Goal: Task Accomplishment & Management: Manage account settings

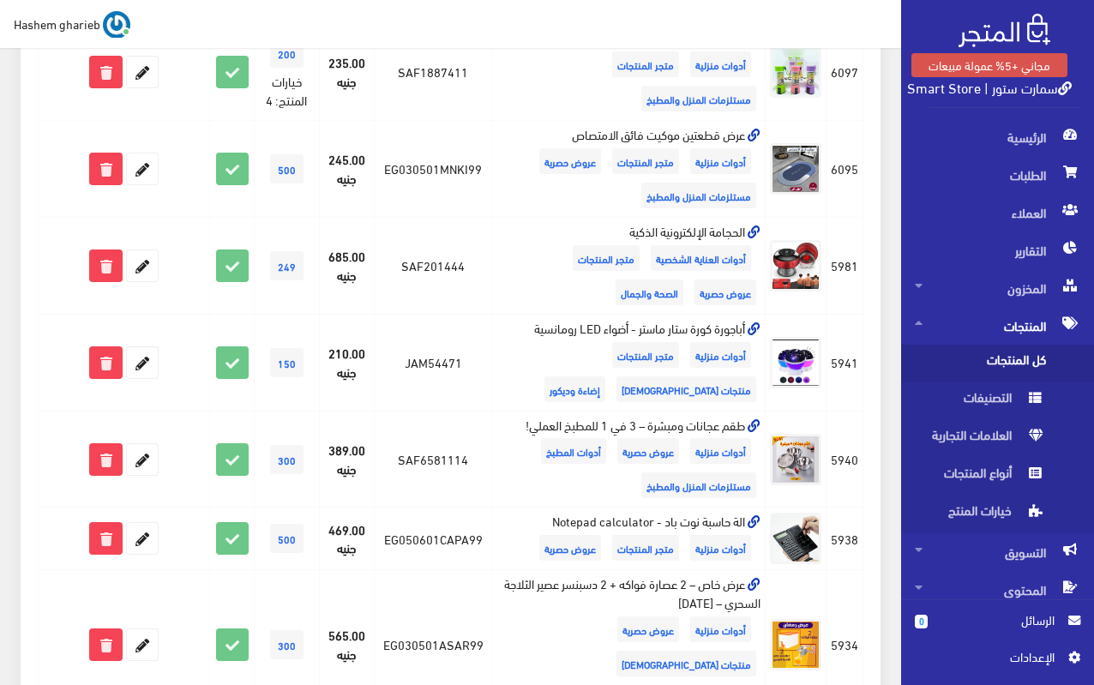
scroll to position [857, 0]
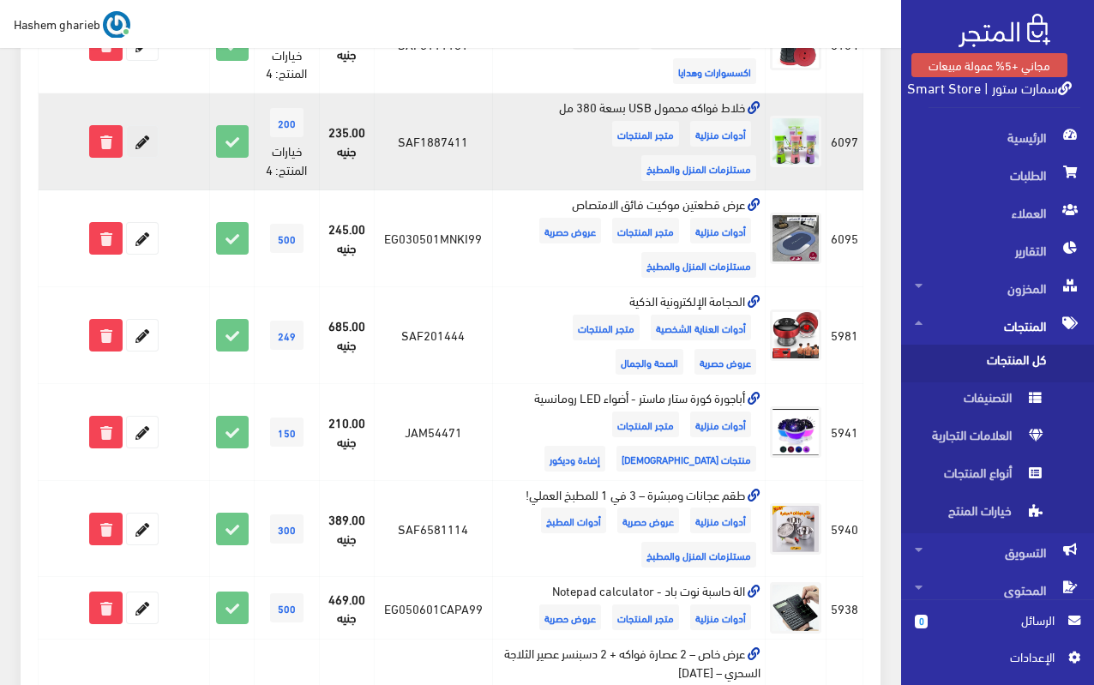
click at [136, 139] on icon at bounding box center [142, 141] width 31 height 31
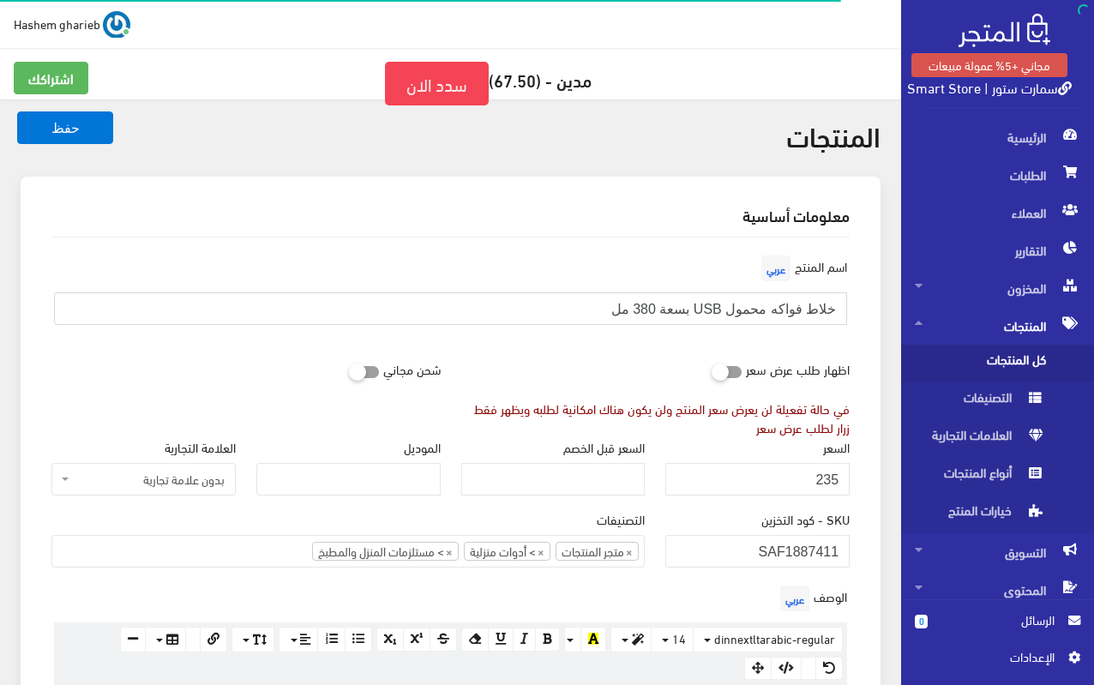
drag, startPoint x: 567, startPoint y: 308, endPoint x: 851, endPoint y: 305, distance: 283.7
click at [851, 305] on div "اسم المنتج عربي خلاط فواكه محمول USB بسعة 380 مل" at bounding box center [450, 294] width 819 height 87
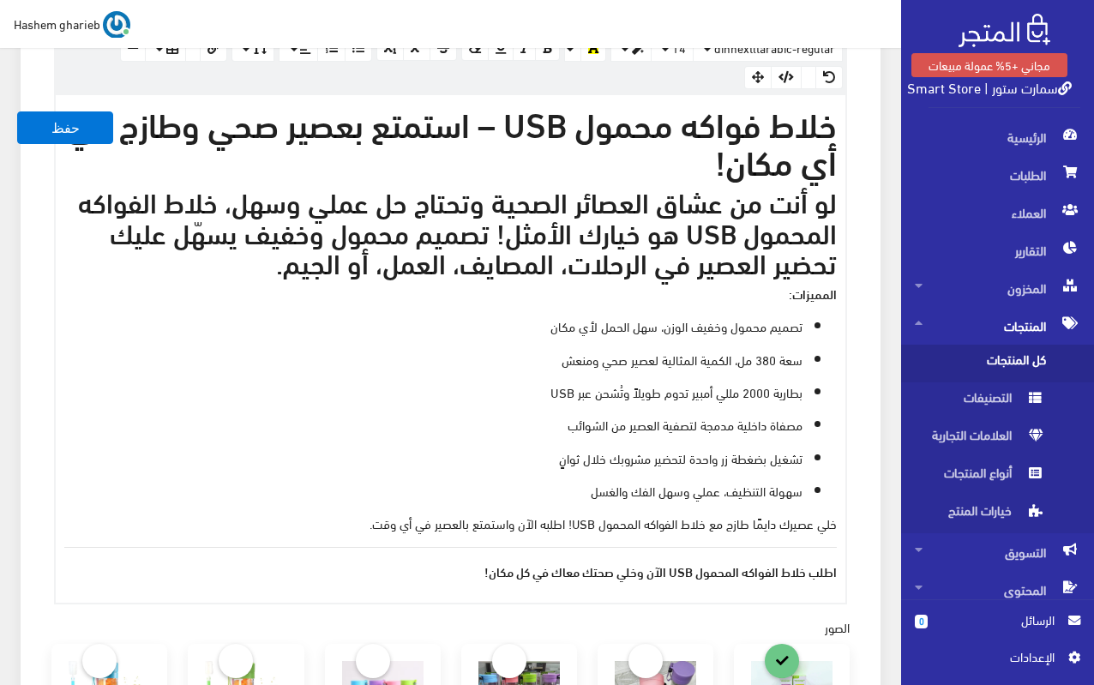
scroll to position [600, 0]
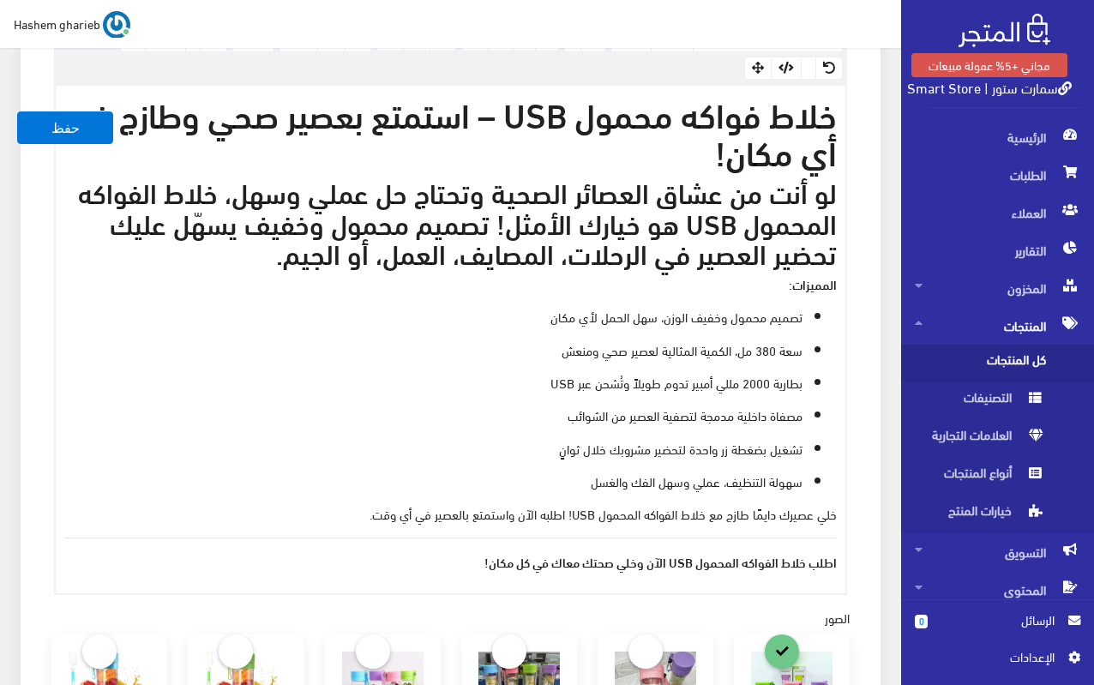
click at [451, 336] on ul "تصميم محمول وخفيف الوزن، سهل الحمل لأي مكان سعة 380 مل، الكمية المثالية لعصير ص…" at bounding box center [450, 398] width 772 height 183
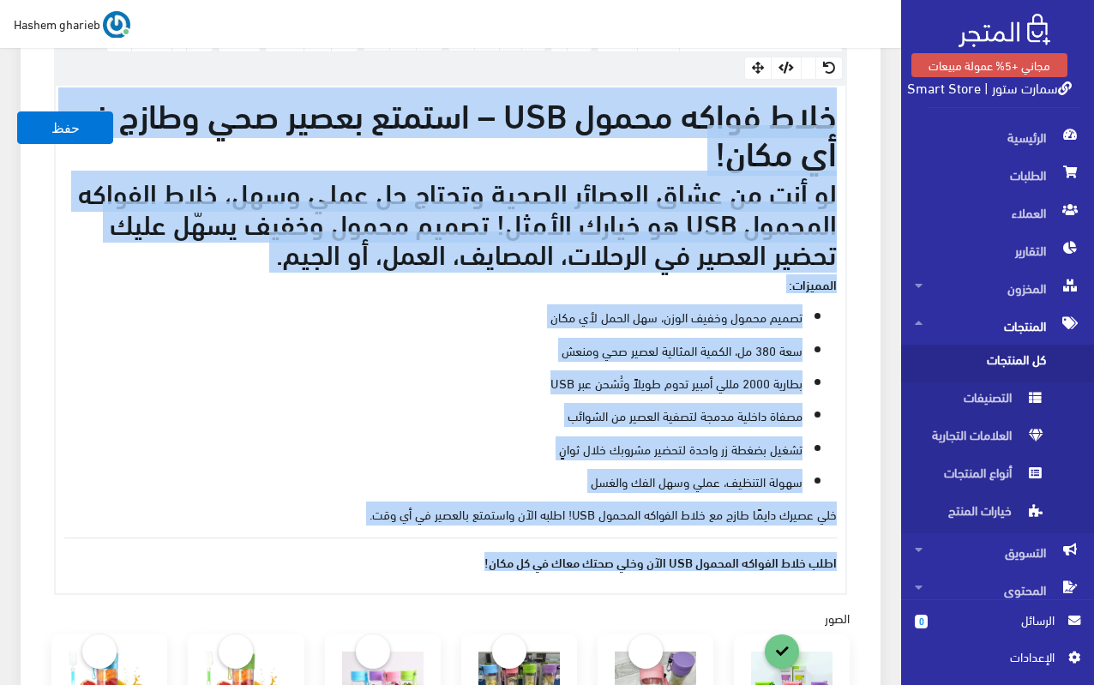
copy div "خلاط فواكه محمول USB – استمتع بعصير صحي وطازج في أي مكان! لو أنت من عشاق العصائ…"
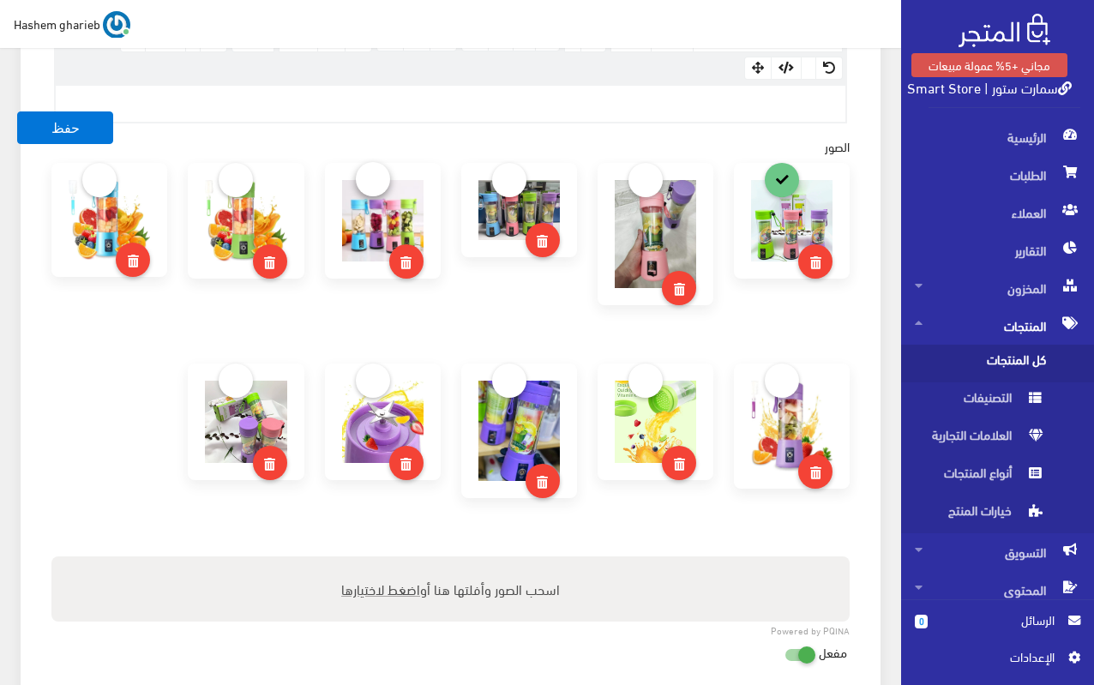
click at [367, 180] on div at bounding box center [383, 221] width 116 height 116
click at [362, 162] on link at bounding box center [373, 179] width 34 height 34
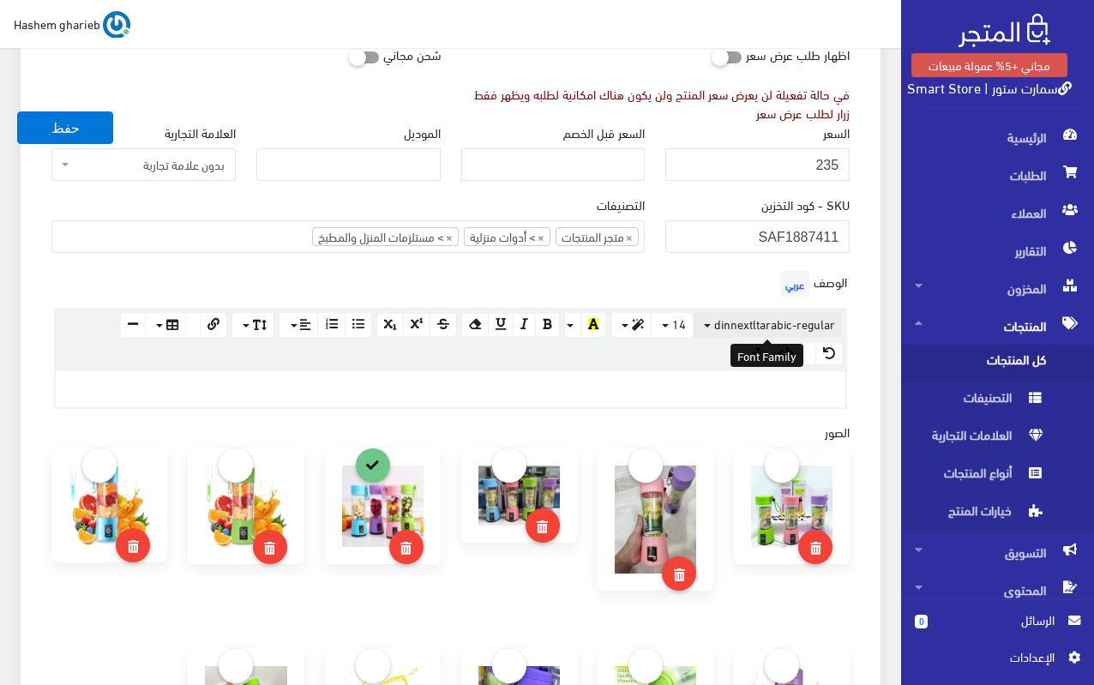
scroll to position [429, 0]
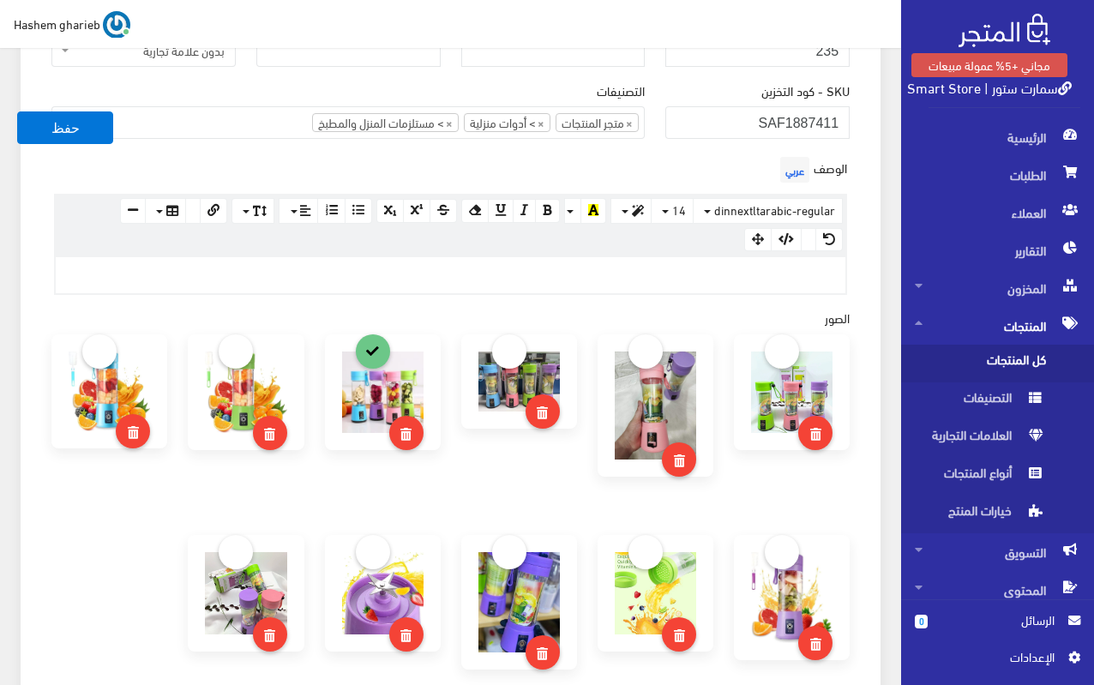
click at [615, 267] on div at bounding box center [450, 275] width 789 height 36
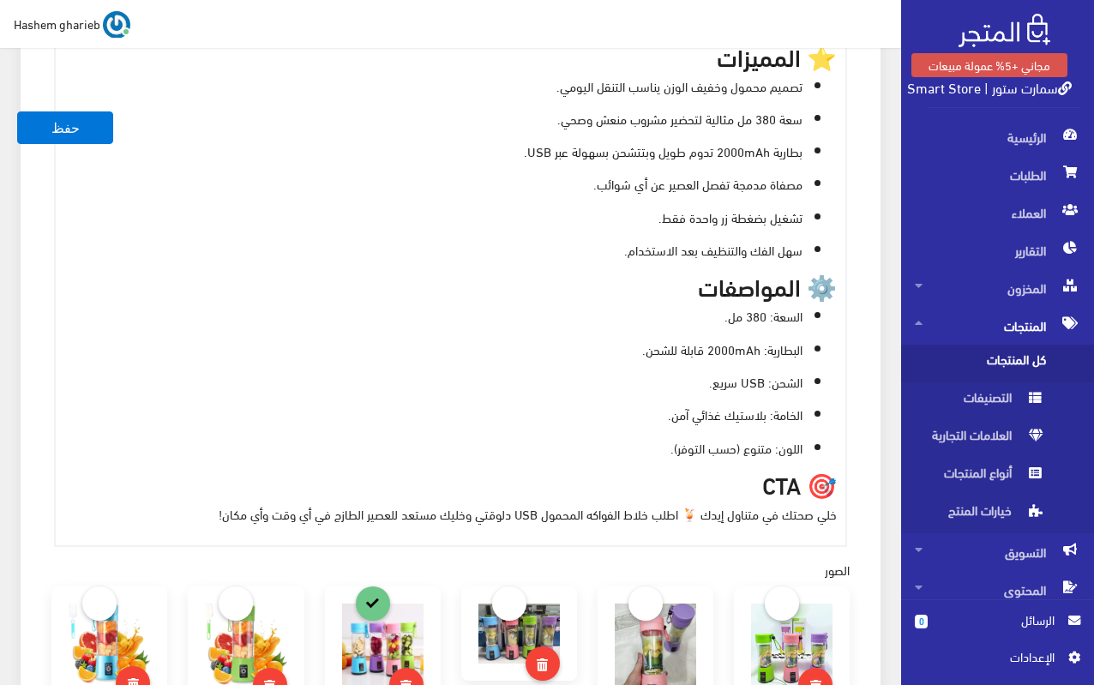
scroll to position [817, 0]
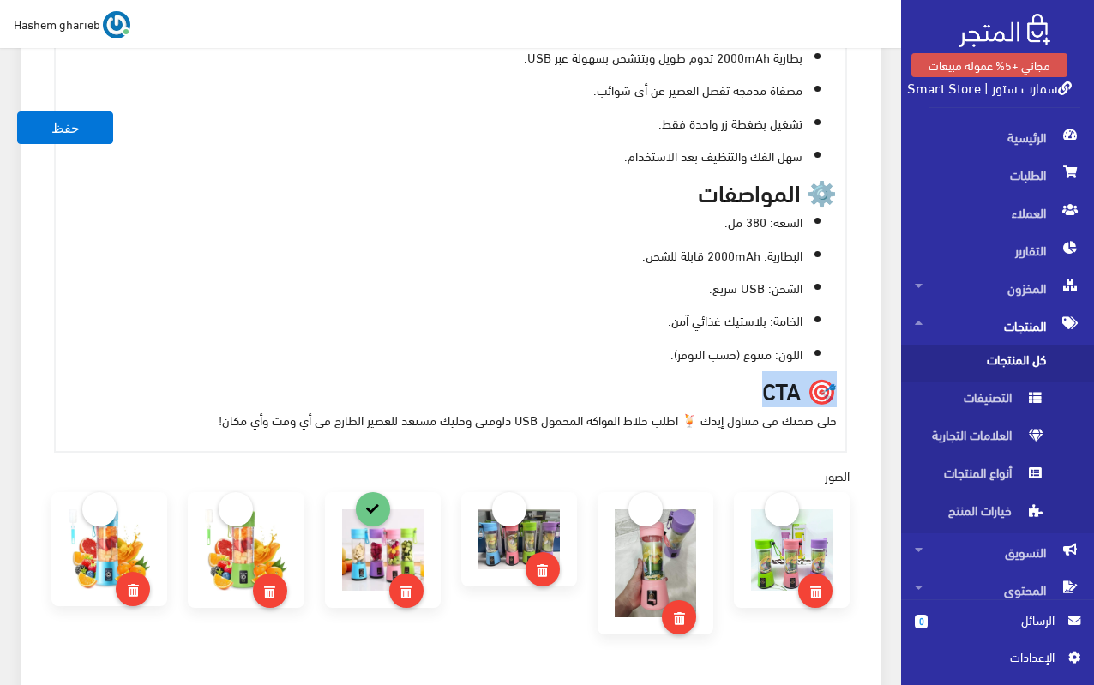
drag, startPoint x: 732, startPoint y: 391, endPoint x: 875, endPoint y: 386, distance: 143.2
click at [875, 386] on div "معلومات أساسية اسم المنتج عربي خلاط فواكه محمول USB بسعة 380 مل اظهار طلب عرض س…" at bounding box center [451, 356] width 860 height 1993
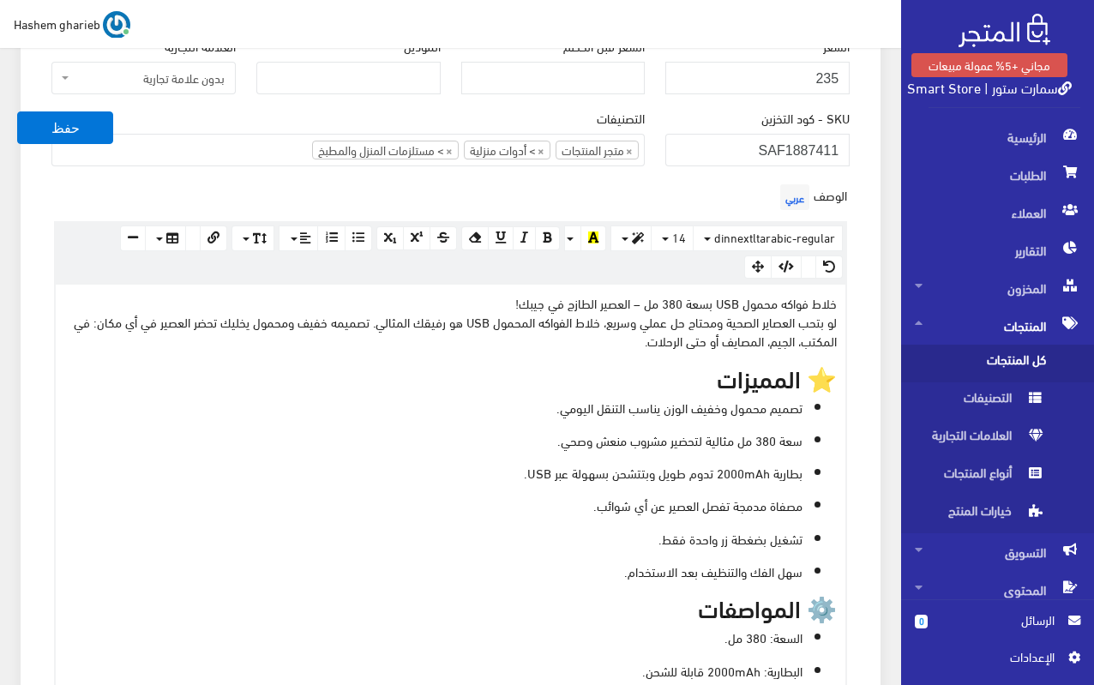
scroll to position [388, 0]
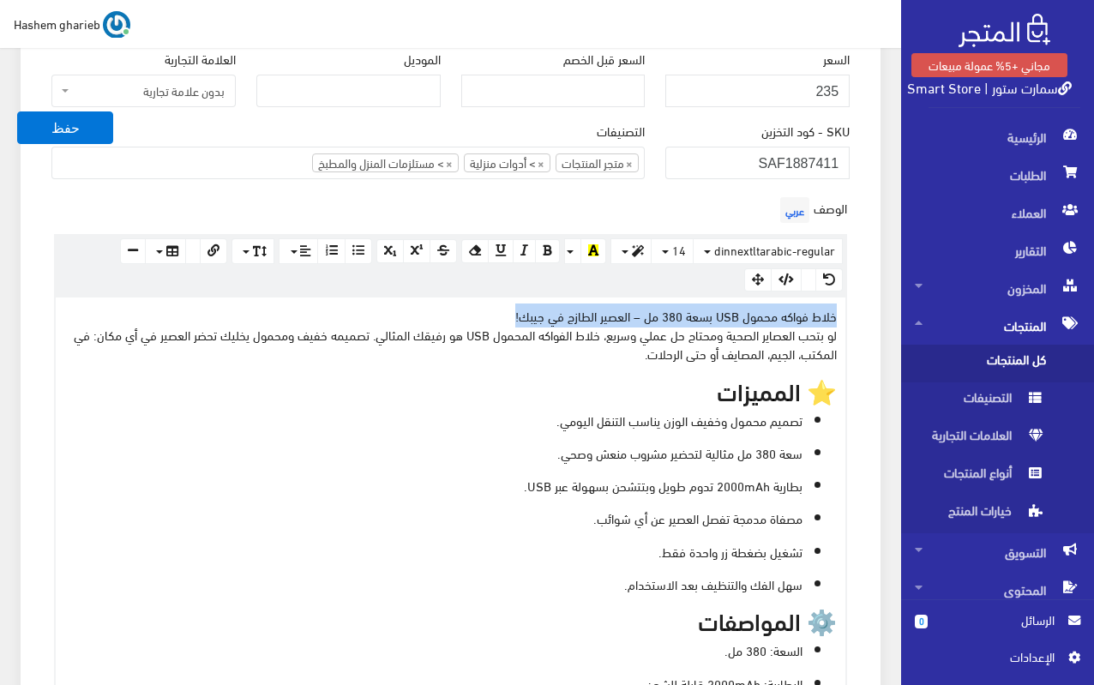
drag, startPoint x: 598, startPoint y: 302, endPoint x: 862, endPoint y: 310, distance: 264.1
click at [629, 249] on button "button" at bounding box center [630, 251] width 41 height 26
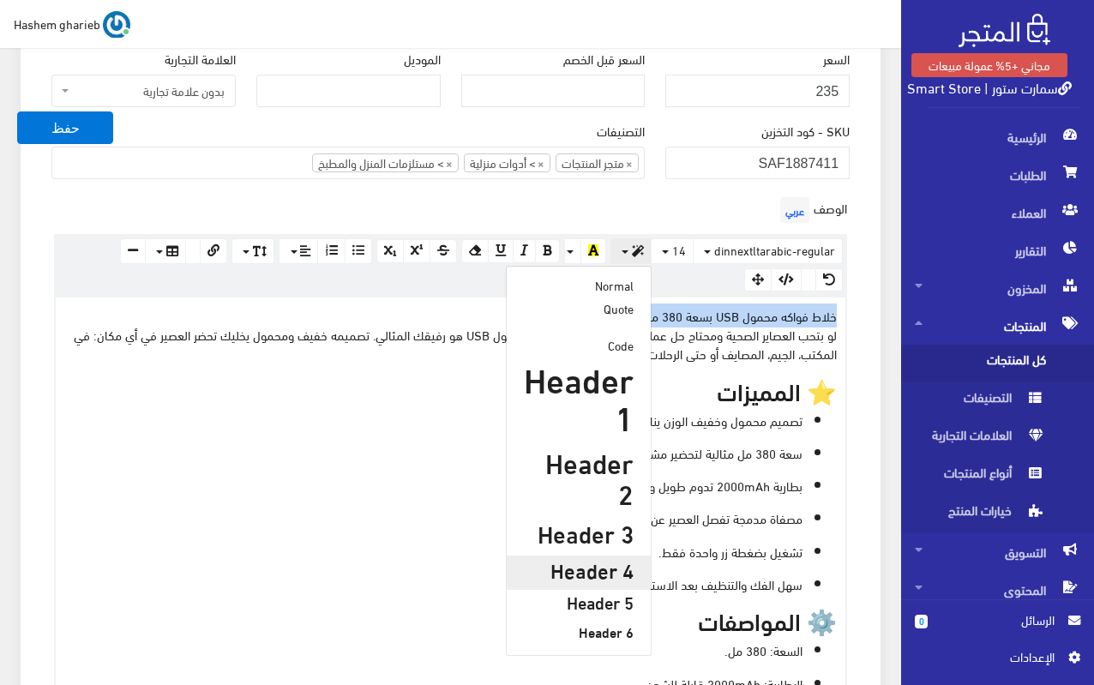
click at [589, 558] on h4 "Header 4" at bounding box center [579, 569] width 110 height 22
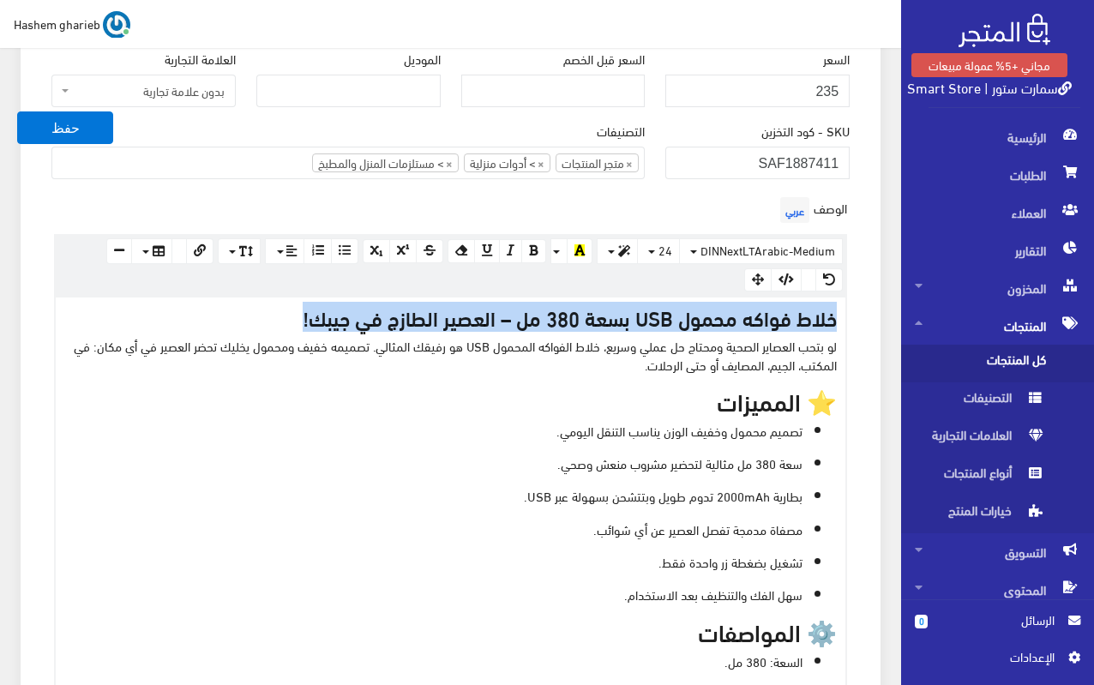
click at [434, 465] on p "سعة 380 مل مثالية لتحضير مشروب منعش وصحي." at bounding box center [433, 462] width 738 height 19
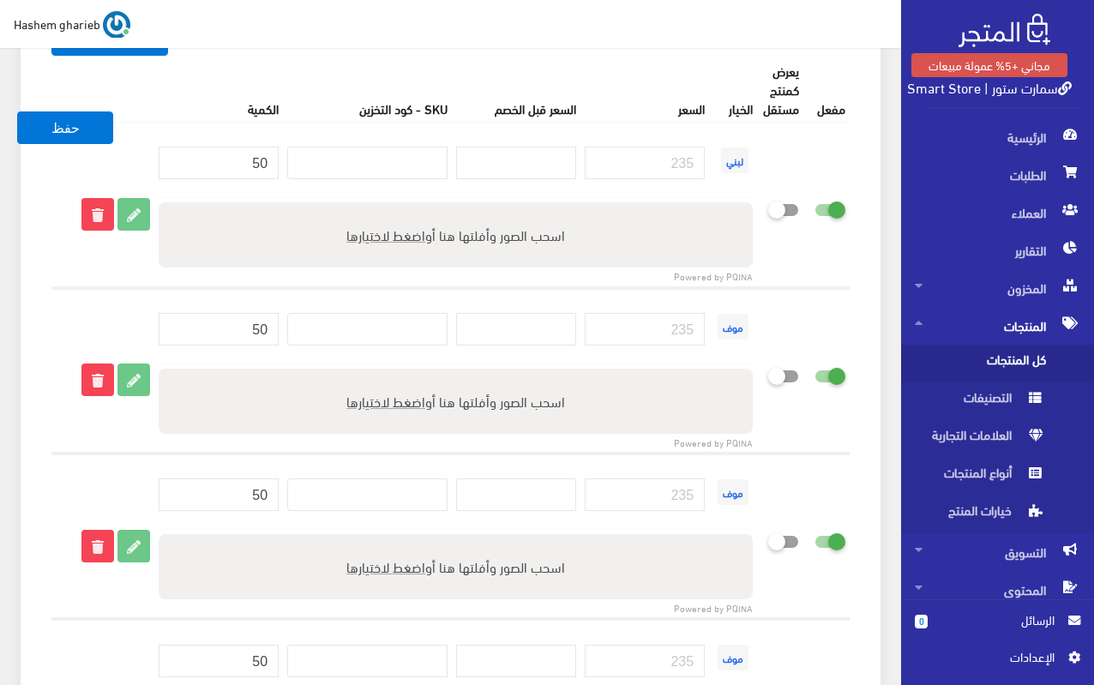
scroll to position [2615, 0]
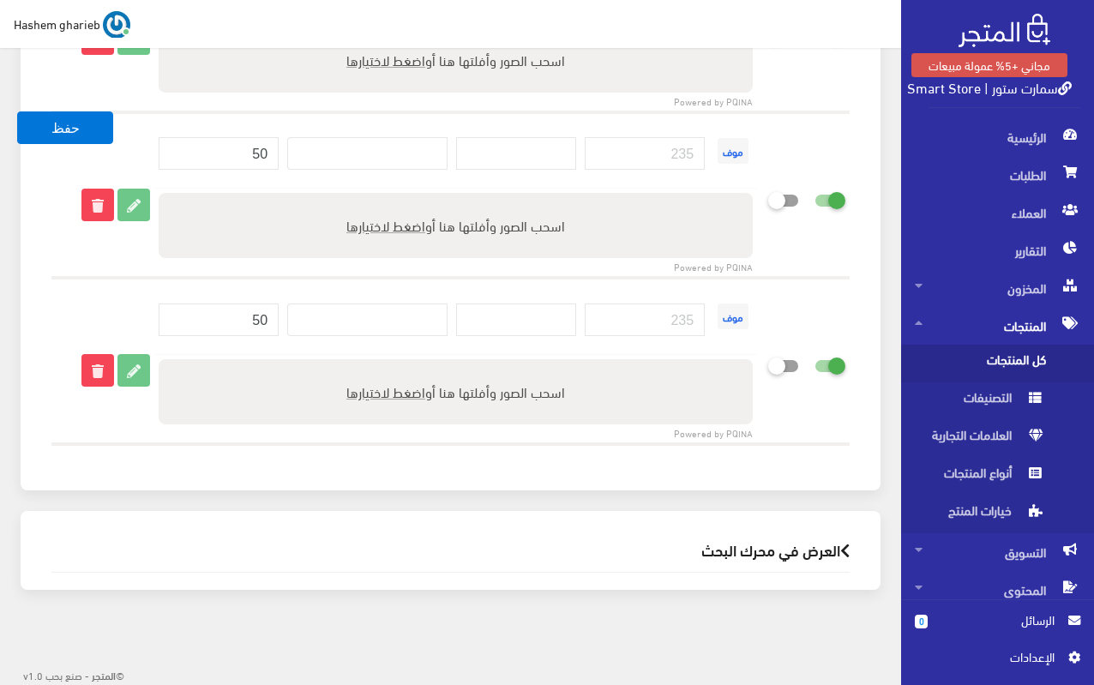
click at [765, 553] on h2 "العرض في محرك البحث" at bounding box center [450, 550] width 798 height 16
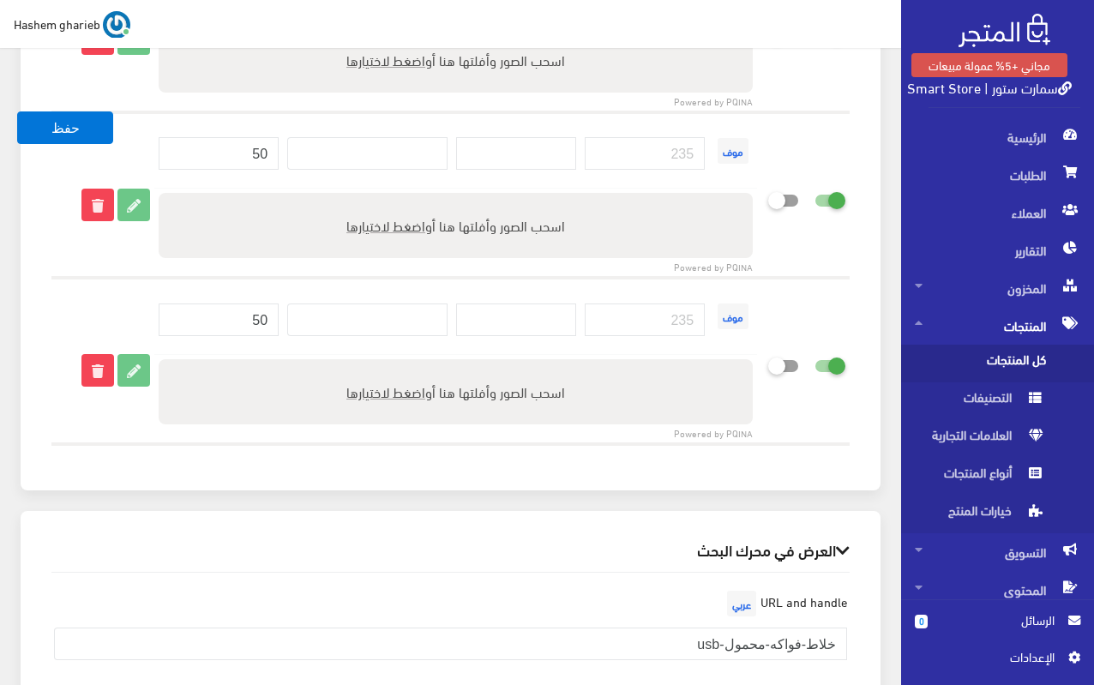
scroll to position [3189, 0]
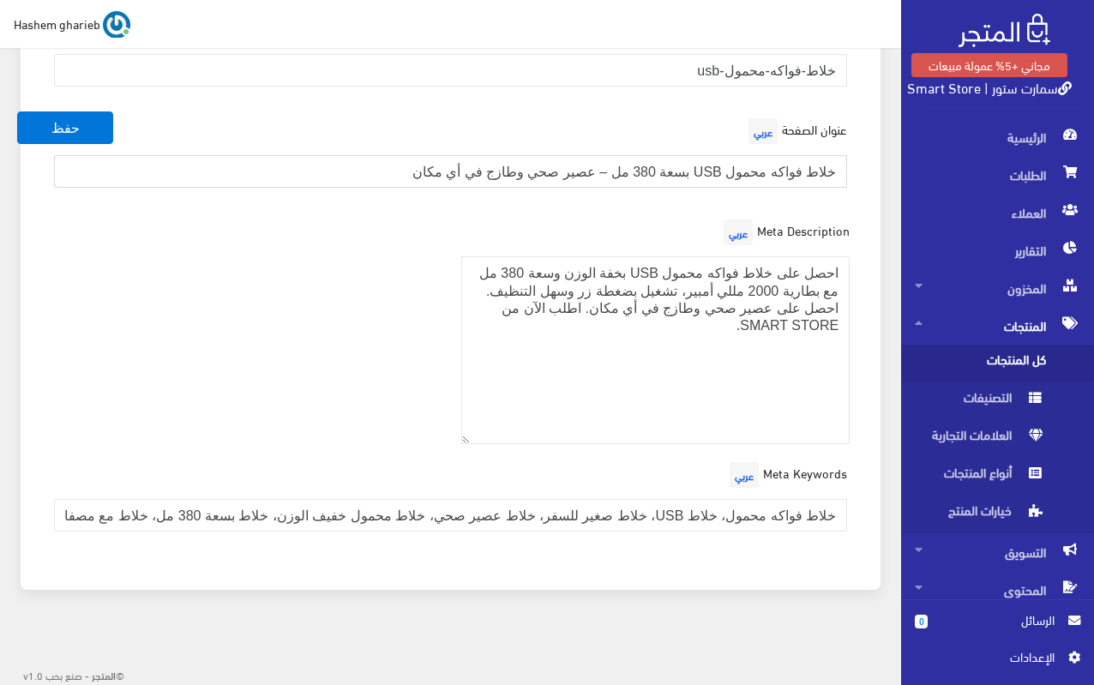
click at [253, 164] on input "خلاط فواكه محمول USB بسعة 380 مل – عصير صحي وطازج في أي مكان" at bounding box center [450, 171] width 793 height 33
paste input "| عصير"
type input "خلاط فواكه محمول USB بسعة 380 مل | عصير طازج في أي مكان"
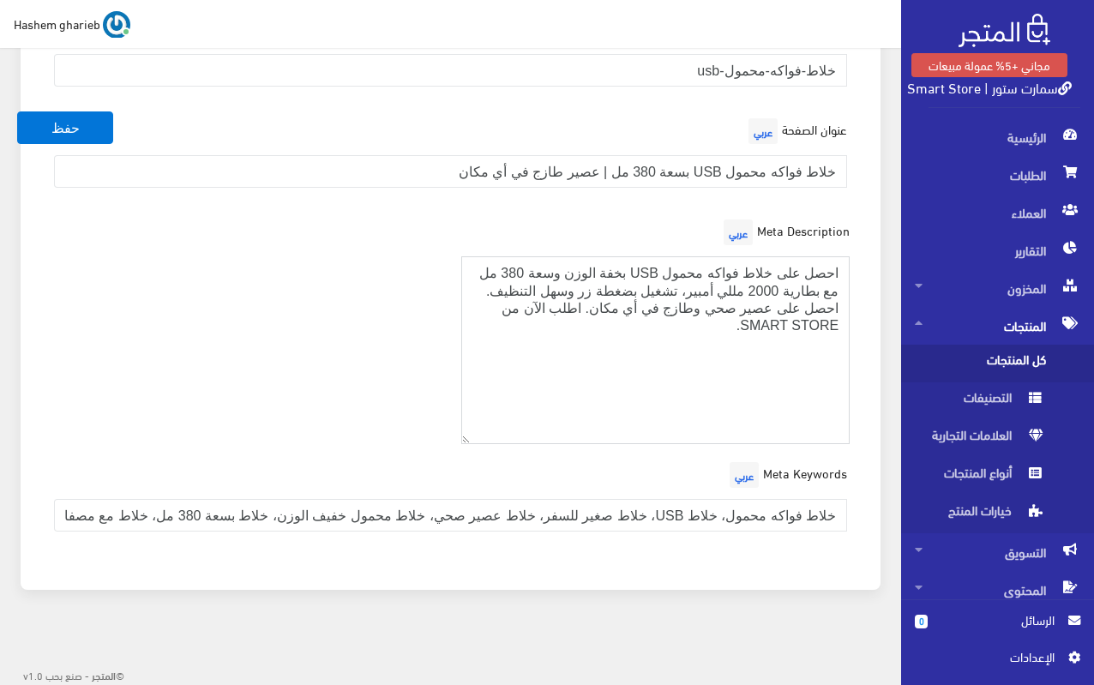
click at [649, 386] on textarea "احصل على خلاط فواكه محمول USB بخفة الوزن وسعة 380 مل مع بطارية 2000 مللي أمبير،…" at bounding box center [655, 350] width 389 height 188
click at [650, 384] on textarea "احصل على خلاط فواكه محمول USB بخفة الوزن وسعة 380 مل مع بطارية 2000 مللي أمبير،…" at bounding box center [655, 350] width 389 height 188
paste textarea "تري خلاط فواكه محمول USB سعة 380 مل ببطارية 2000mAh وشحن USB. تصميم محمول وخفيف…"
type textarea "اشتري خلاط فواكه محمول USB سعة 380 مل ببطارية 2000mAh وشحن USB. تصميم محمول وخف…"
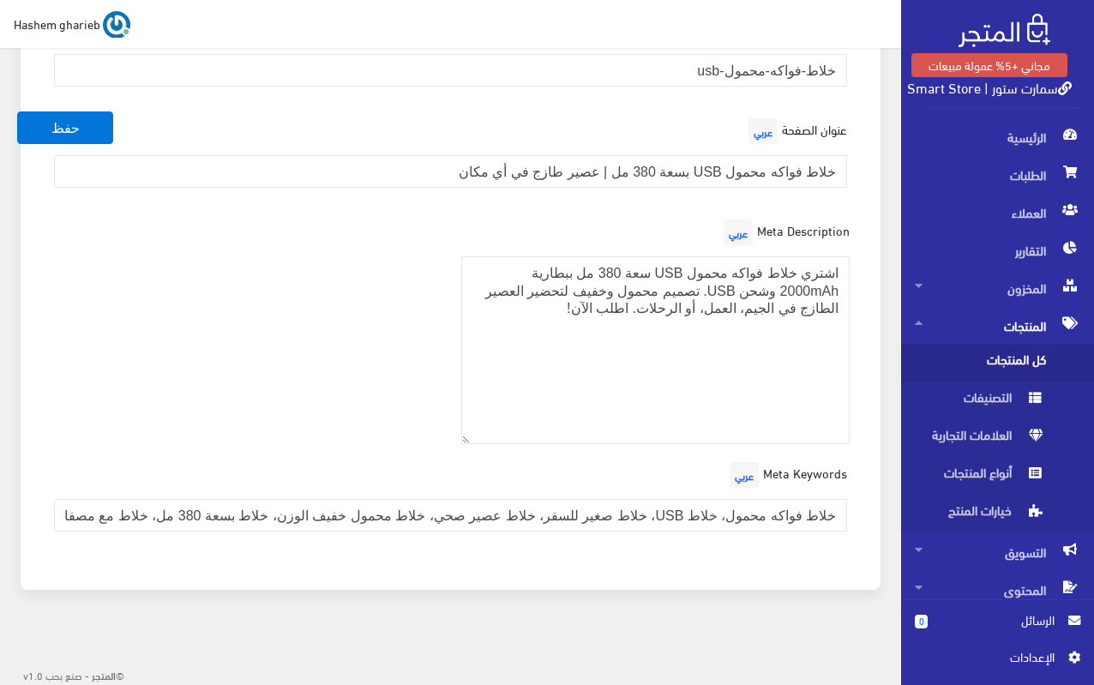
click at [653, 496] on div "Meta Keywords عربي خلاط فواكه محمول، خلاط USB، خلاط صغير للسفر، خلاط عصير صحي، …" at bounding box center [450, 501] width 819 height 87
click at [646, 513] on input "خلاط فواكه محمول، خلاط USB، خلاط صغير للسفر، خلاط عصير صحي، خلاط محمول خفيف الو…" at bounding box center [450, 515] width 793 height 33
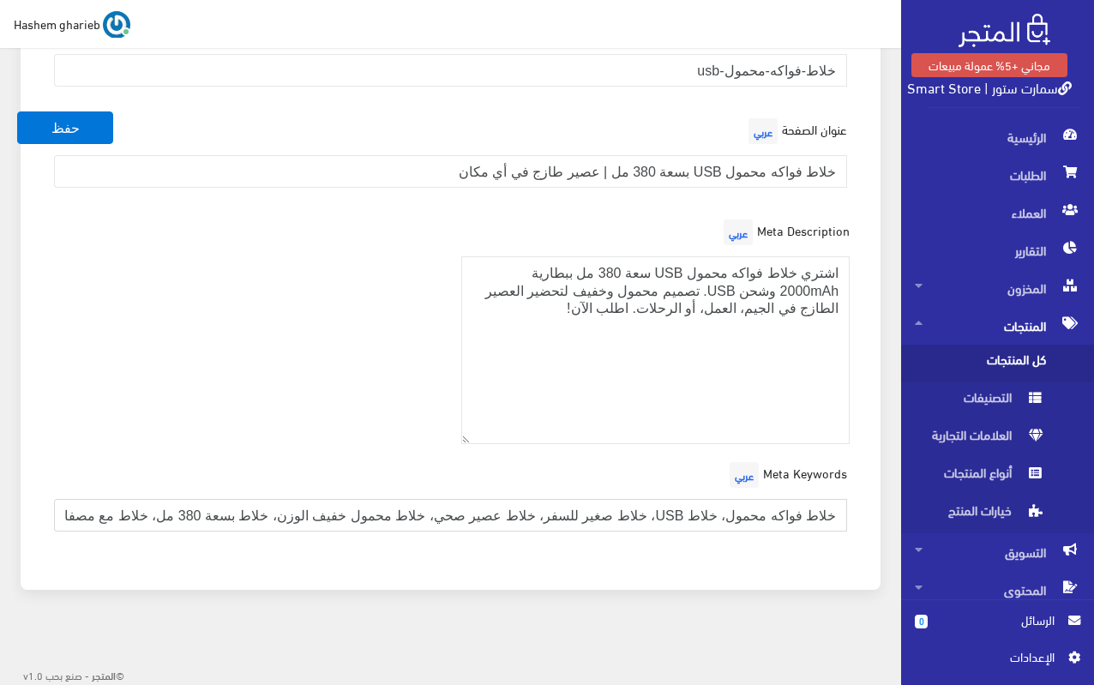
click at [646, 513] on input "خلاط فواكه محمول، خلاط USB، خلاط صغير للسفر، خلاط عصير صحي، خلاط محمول خفيف الو…" at bounding box center [450, 515] width 793 height 33
paste input ", خلاط USB, خلاط عصير صغير, خلاط متنقل, خلاط رحلات, خلاط عصير محمول"
type input "خلاط فواكه محمول, خلاط USB, خلاط عصير صغير, خلاط متنقل, خلاط رحلات, خلاط عصير م…"
click at [321, 405] on div "Meta Description عربي احصل على خلاط فواكه محمول USB بخفة الوزن وسعة 380 مل مع ب…" at bounding box center [450, 336] width 819 height 243
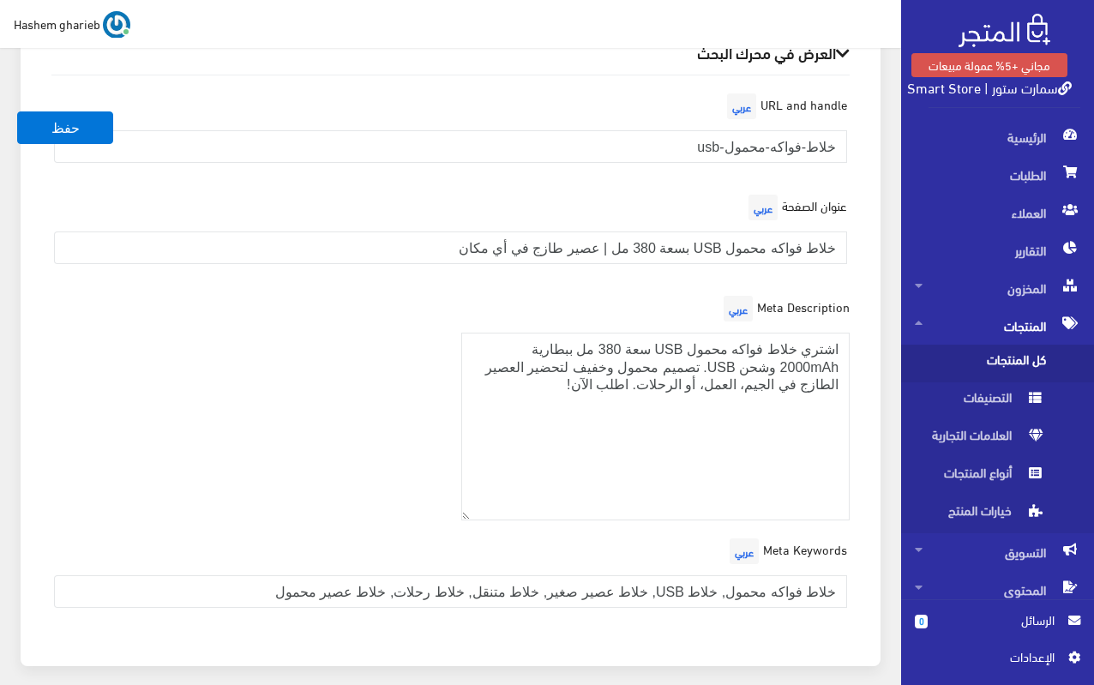
scroll to position [2931, 0]
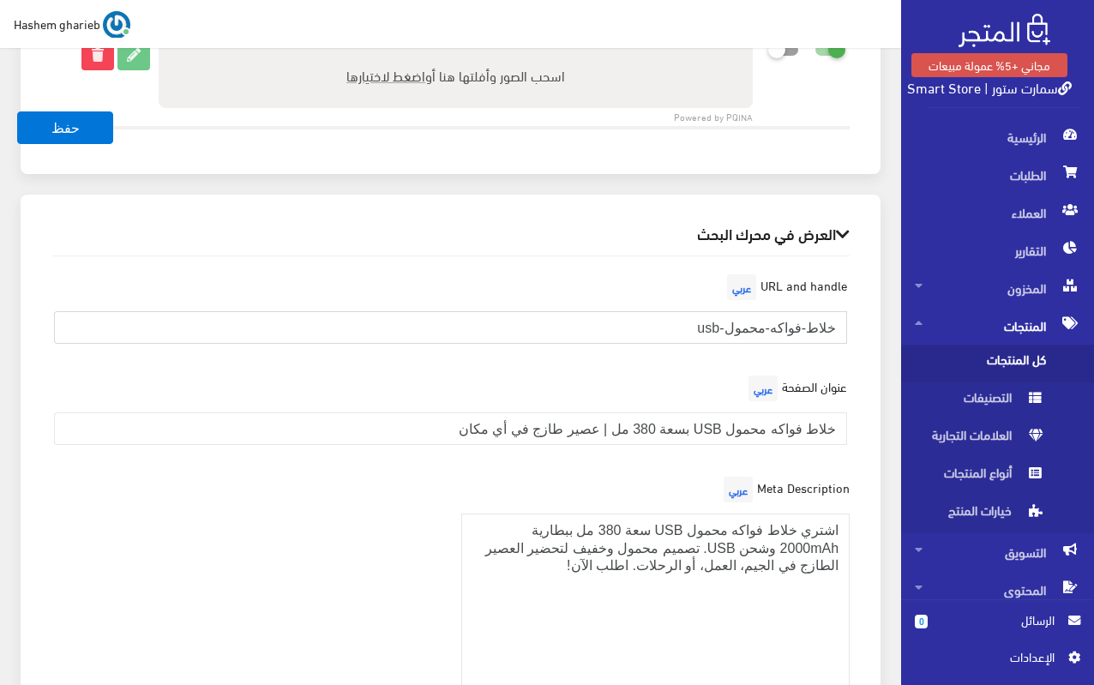
click at [641, 338] on input "خلاط-فواكه-محمول-usb" at bounding box center [450, 327] width 793 height 33
paste input "usb-fruit-blender-380ml"
type input "usb-fruit-blender-380ml"
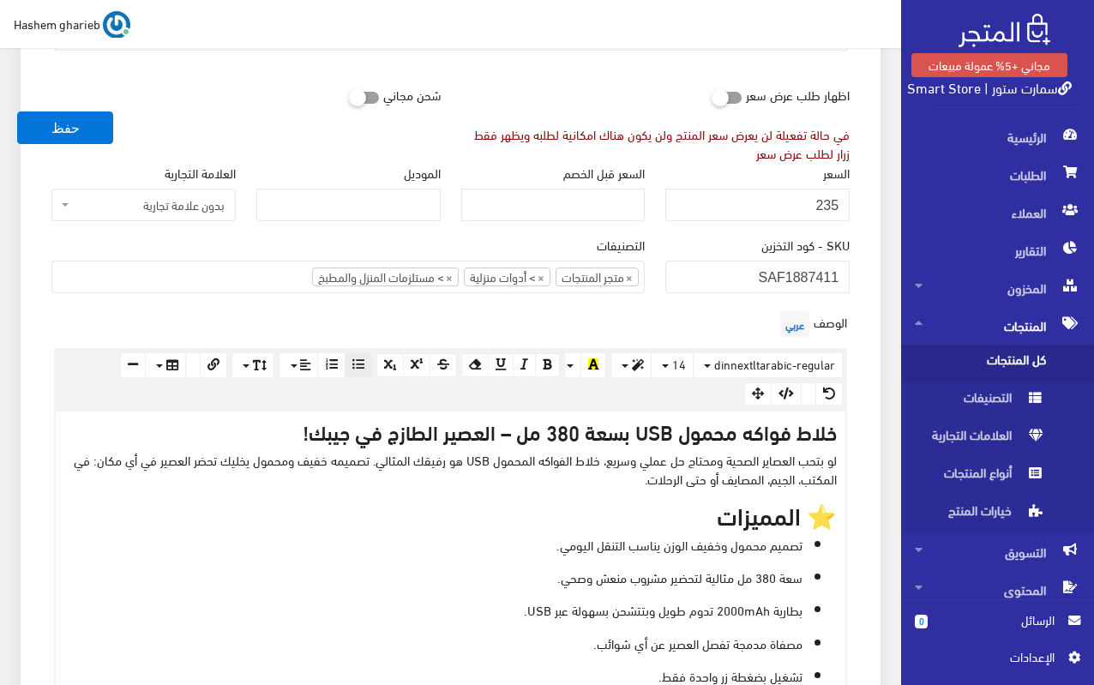
scroll to position [17, 0]
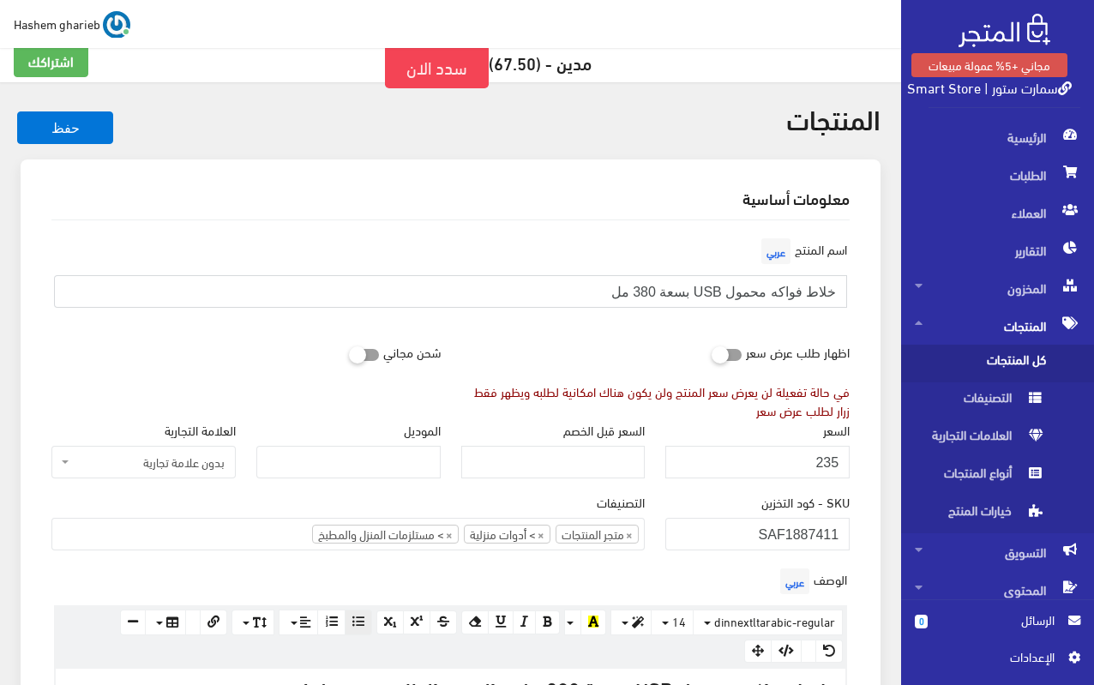
click at [523, 291] on input "خلاط فواكه محمول USB بسعة 380 مل" at bounding box center [450, 291] width 793 height 33
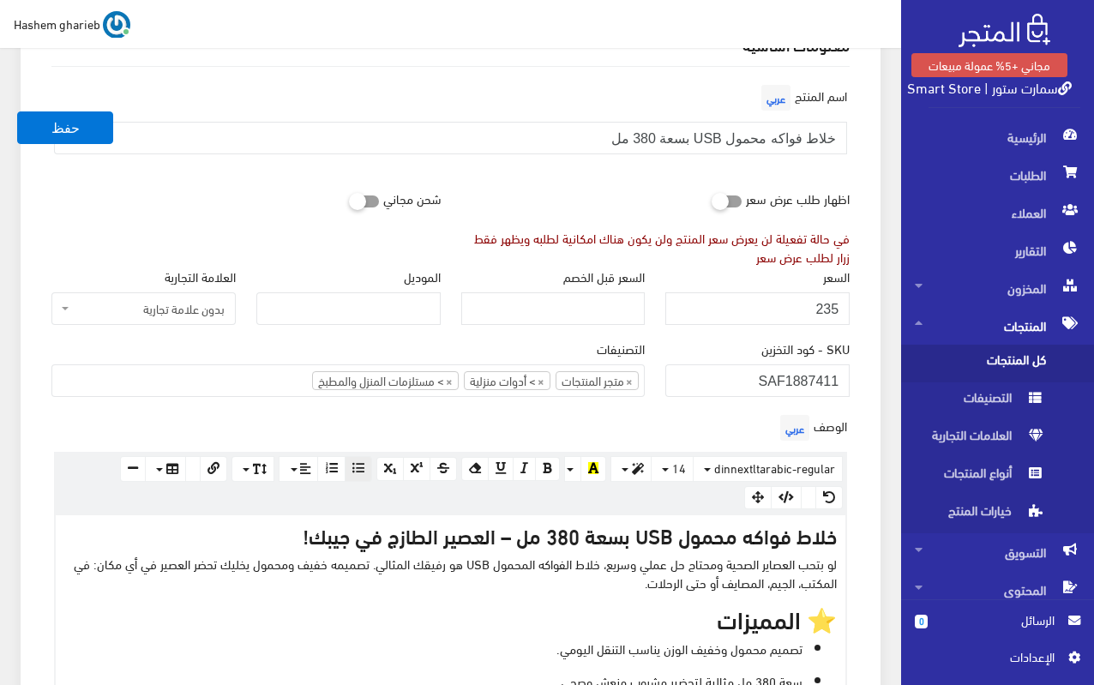
scroll to position [274, 0]
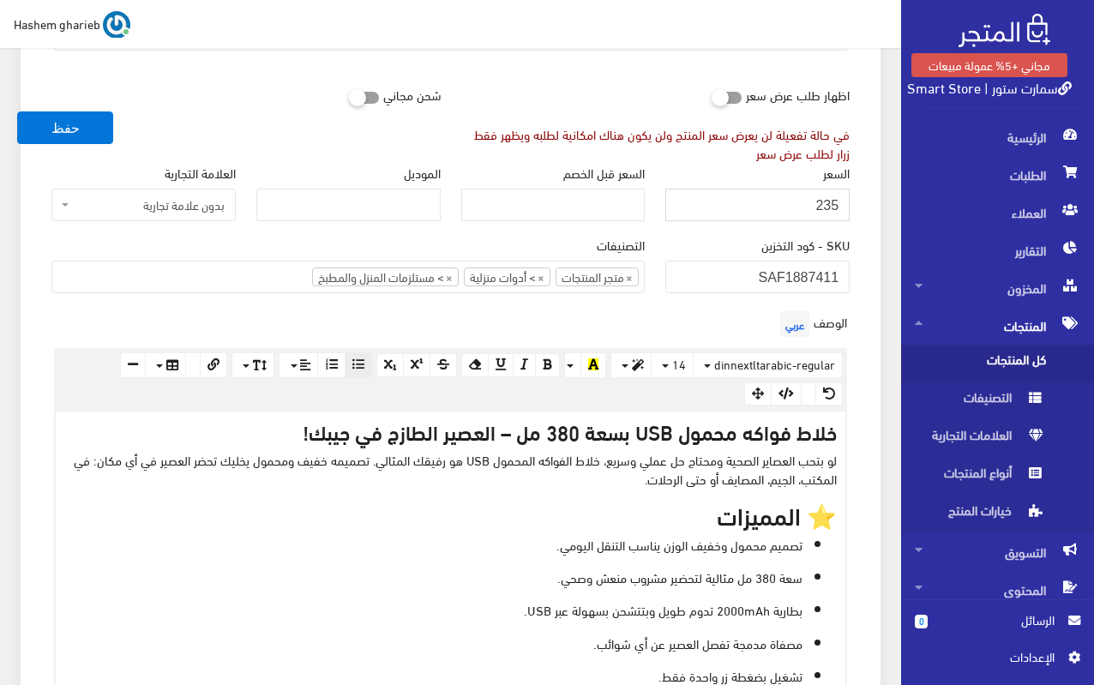
drag, startPoint x: 763, startPoint y: 204, endPoint x: 853, endPoint y: 206, distance: 90.0
click at [853, 206] on div "السعر 235" at bounding box center [757, 199] width 205 height 72
type input "245"
click at [790, 395] on icon "button" at bounding box center [785, 393] width 15 height 12
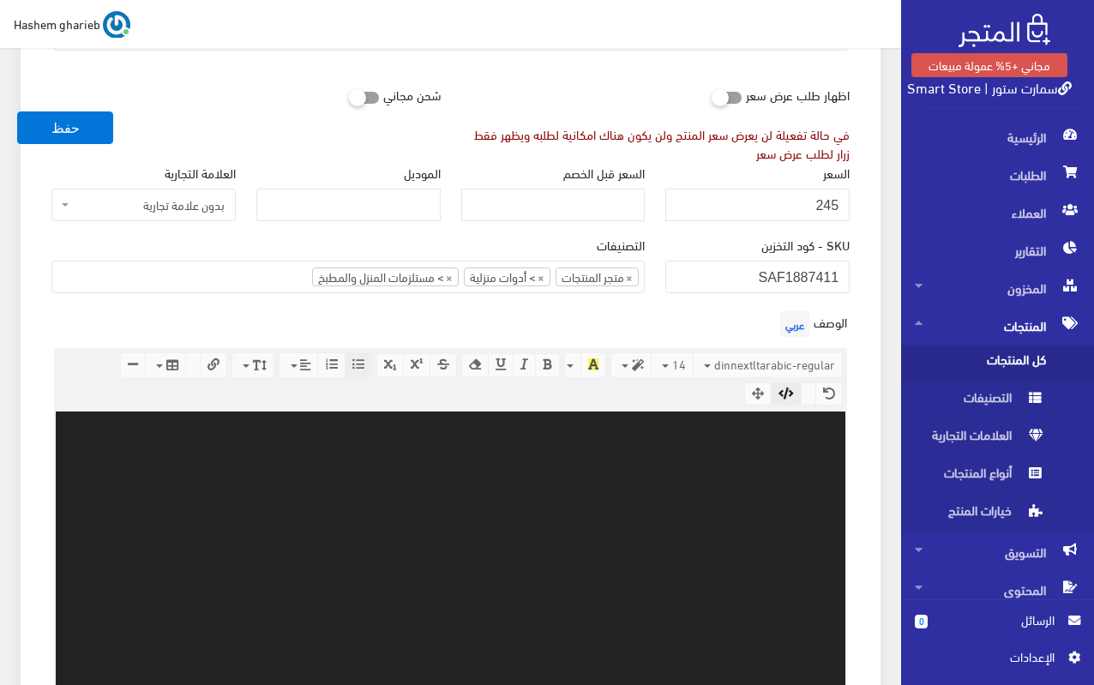
type textarea "<p data-start="113" data-end="353"><h4>خلاط فواكه محمول USB بسعة 380 مل – العصي…"
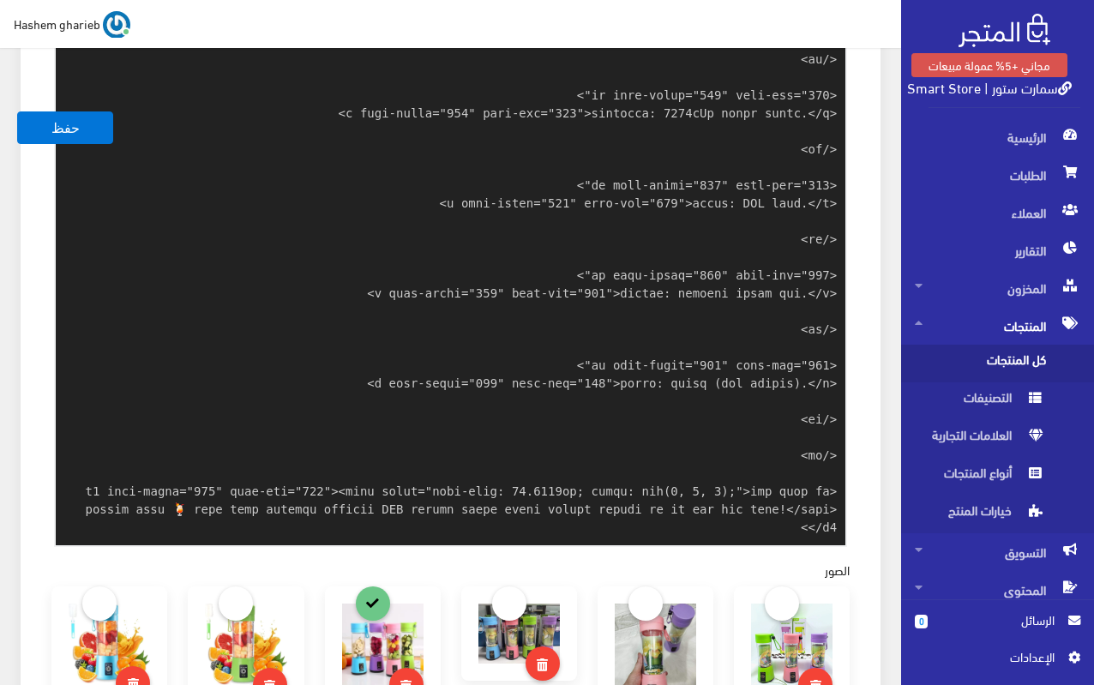
scroll to position [542, 0]
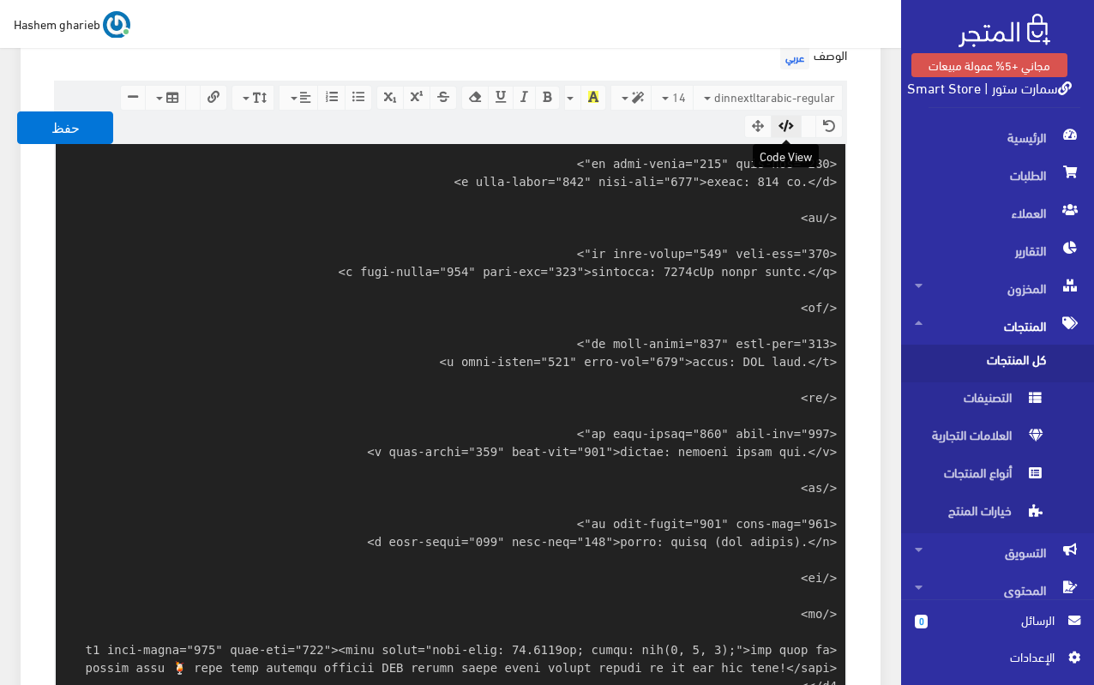
click at [785, 129] on icon "button" at bounding box center [785, 126] width 15 height 12
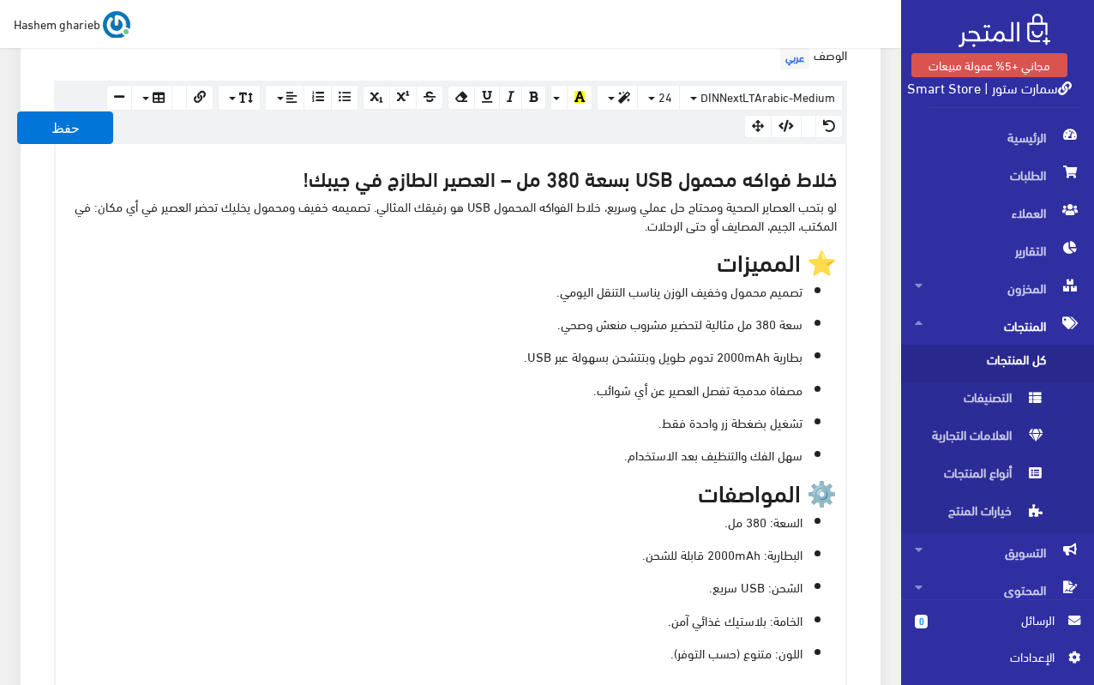
click at [852, 243] on div "الوصف عربي × Insert Image Select from files Image URL Insert Image × Insert Lin…" at bounding box center [450, 379] width 819 height 680
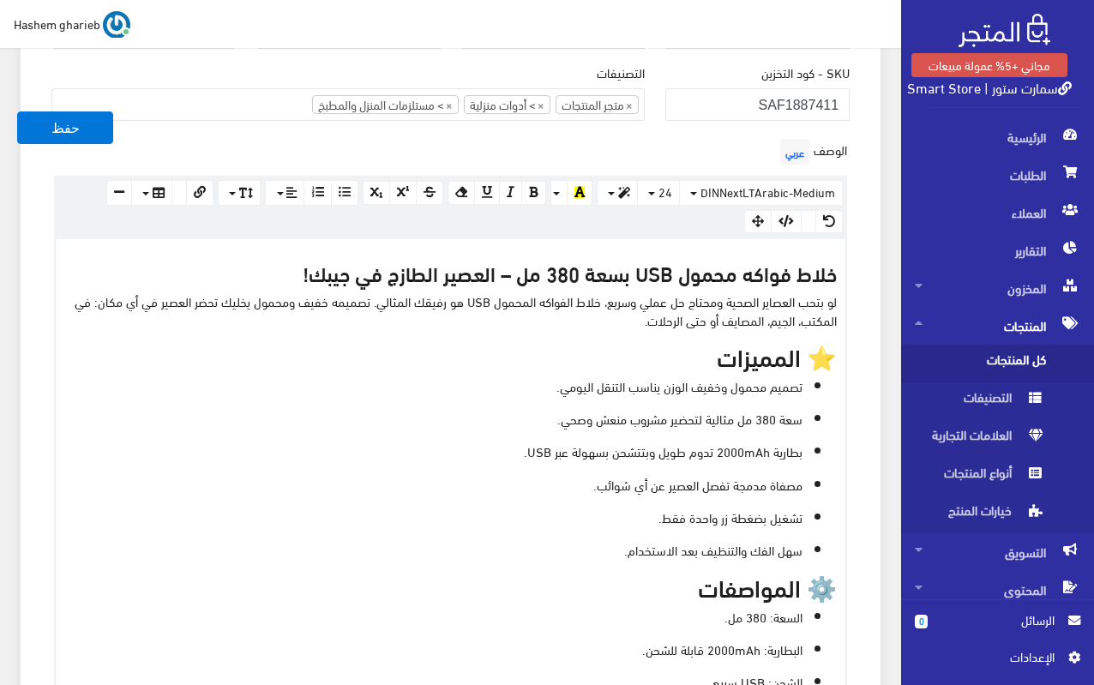
scroll to position [199, 0]
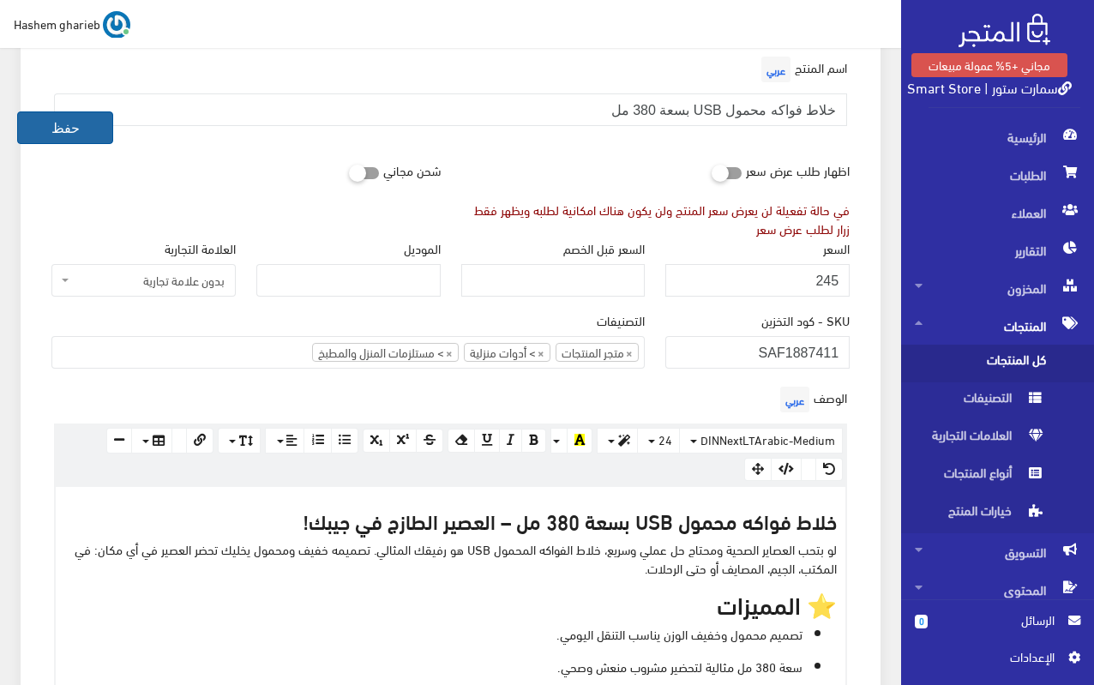
click at [57, 121] on button "حفظ" at bounding box center [65, 127] width 96 height 33
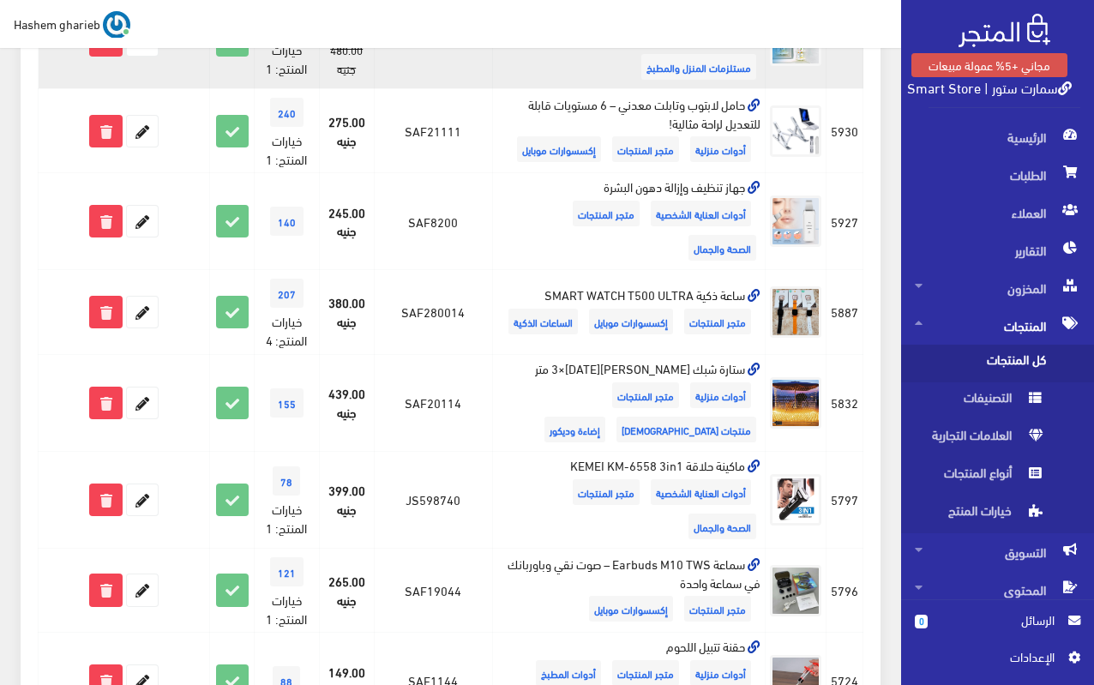
scroll to position [1424, 0]
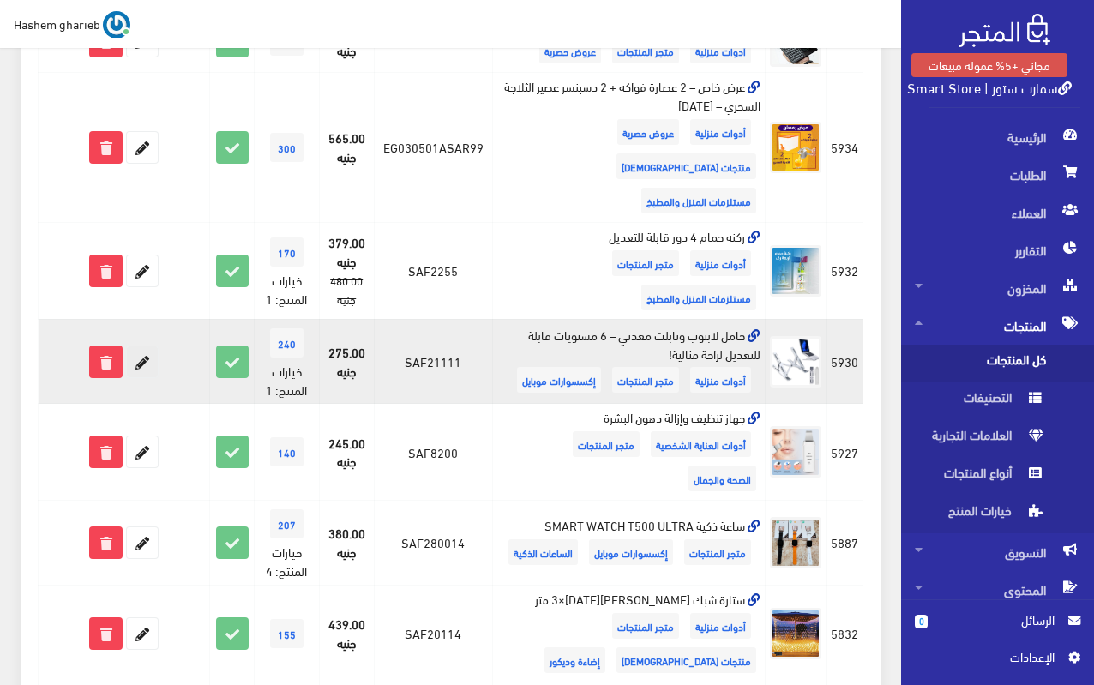
click at [144, 346] on icon at bounding box center [142, 361] width 31 height 31
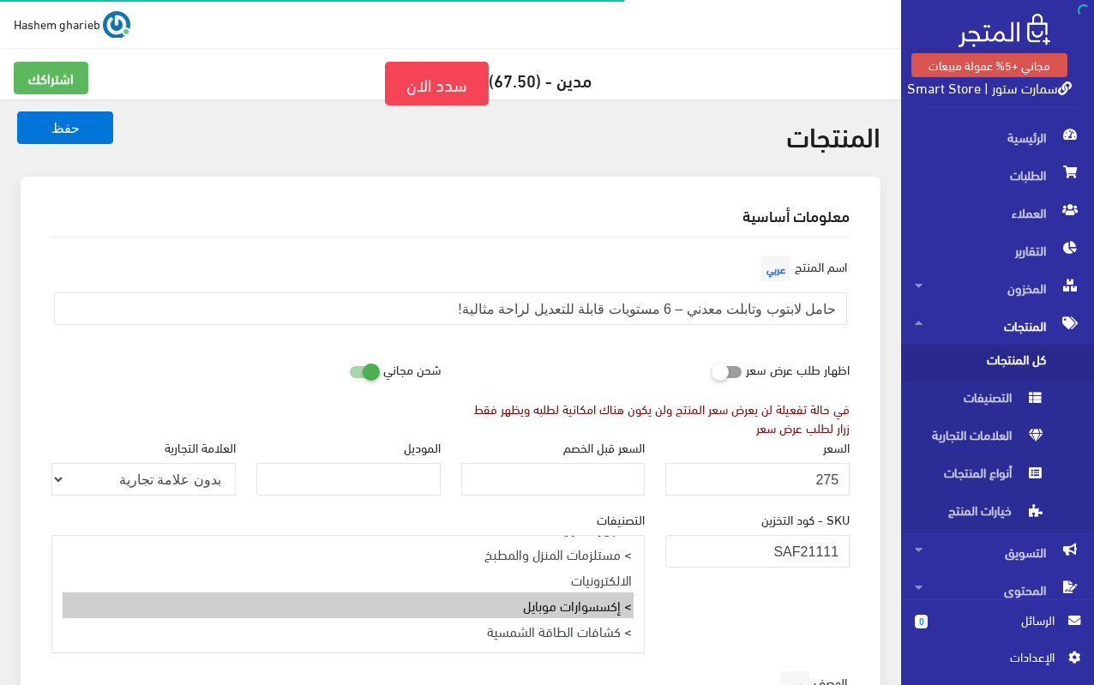
select select "27"
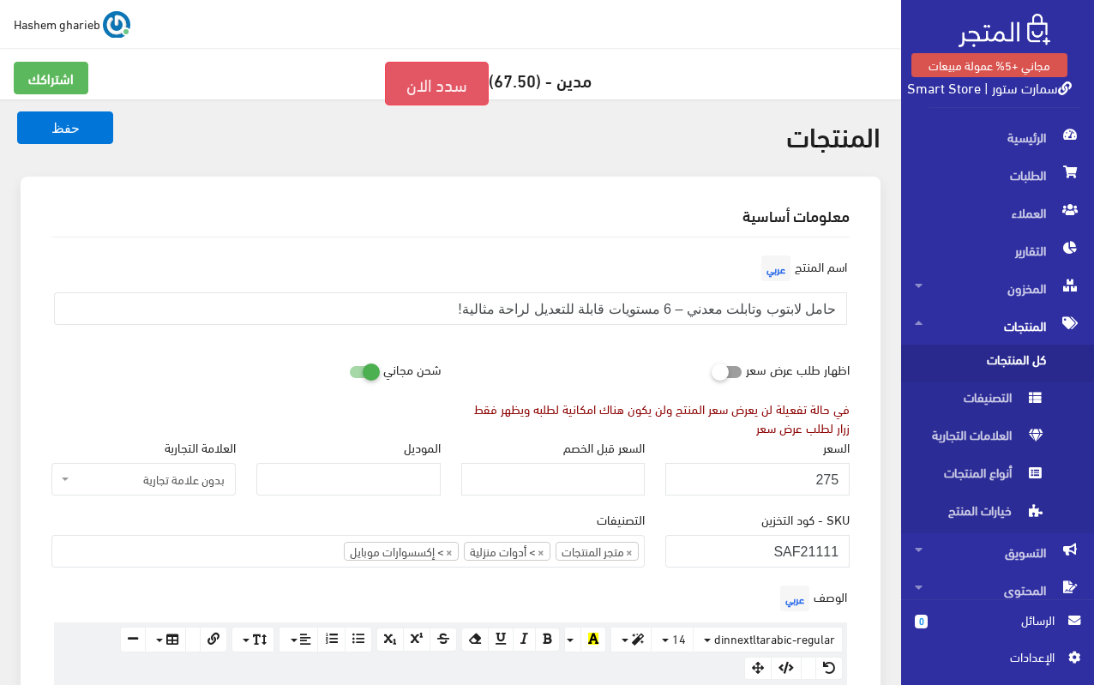
click at [426, 85] on link "سدد الان" at bounding box center [437, 84] width 104 height 44
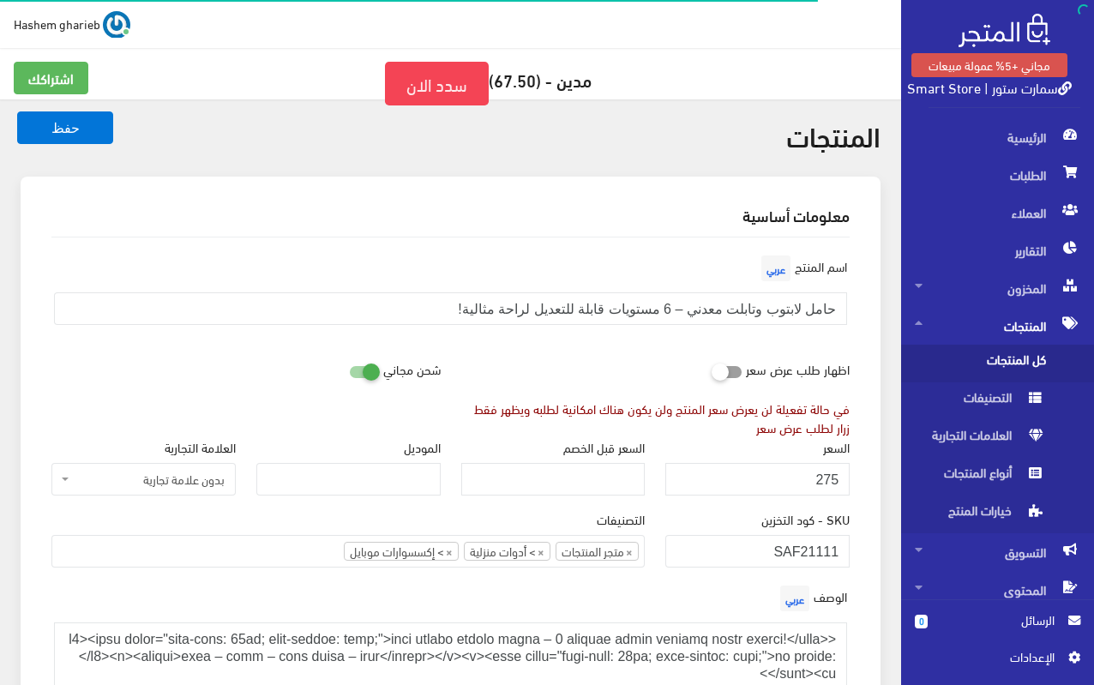
select select "27"
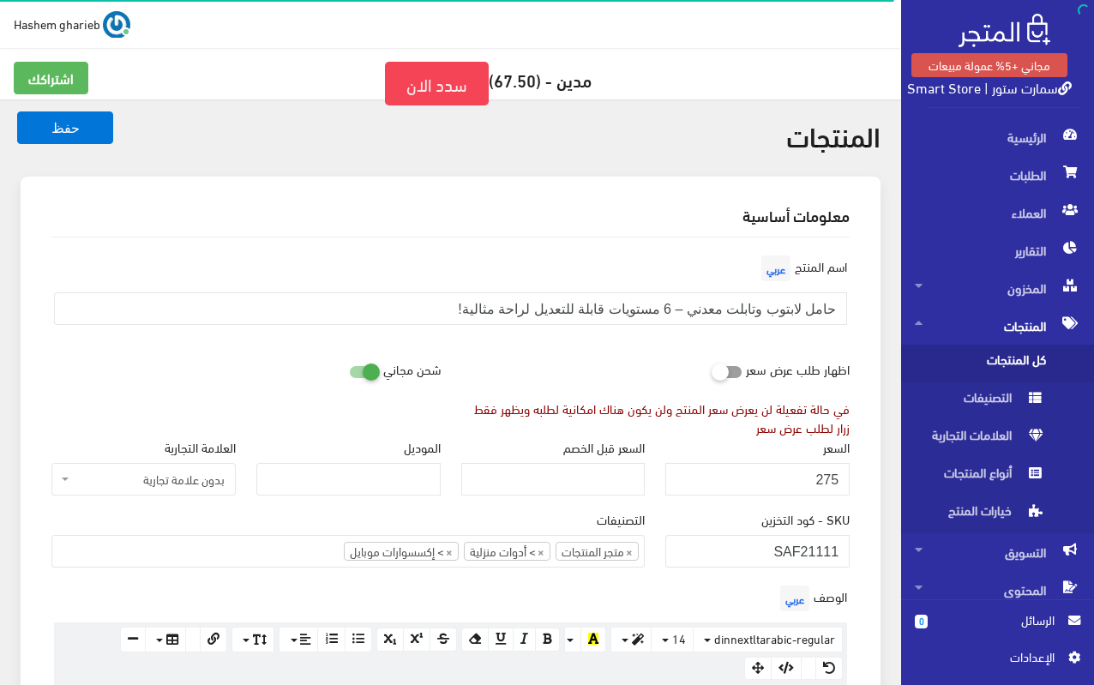
scroll to position [171, 0]
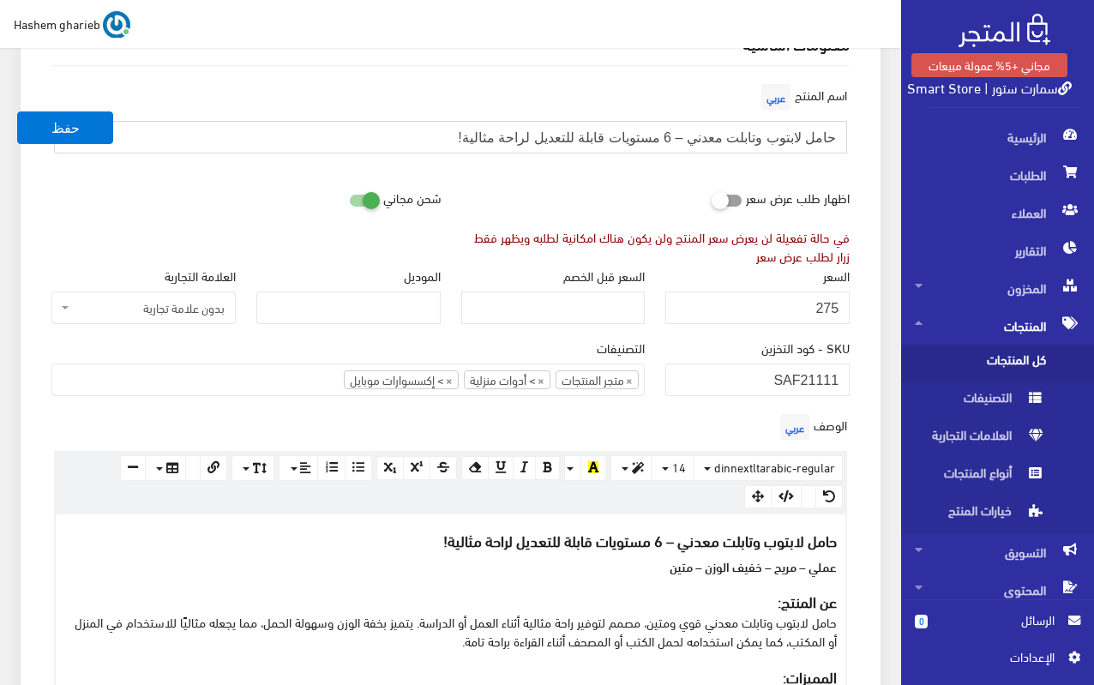
drag, startPoint x: 449, startPoint y: 137, endPoint x: 531, endPoint y: 140, distance: 81.5
click at [531, 140] on input "حامل لابتوب وتابلت معدني – 6 مستويات قابلة للتعديل لراحة مثالية!" at bounding box center [450, 137] width 793 height 33
click at [669, 135] on input "حامل لابتوب وتابلت معدني – 6 مستويات قابلة للتعديل" at bounding box center [450, 137] width 793 height 33
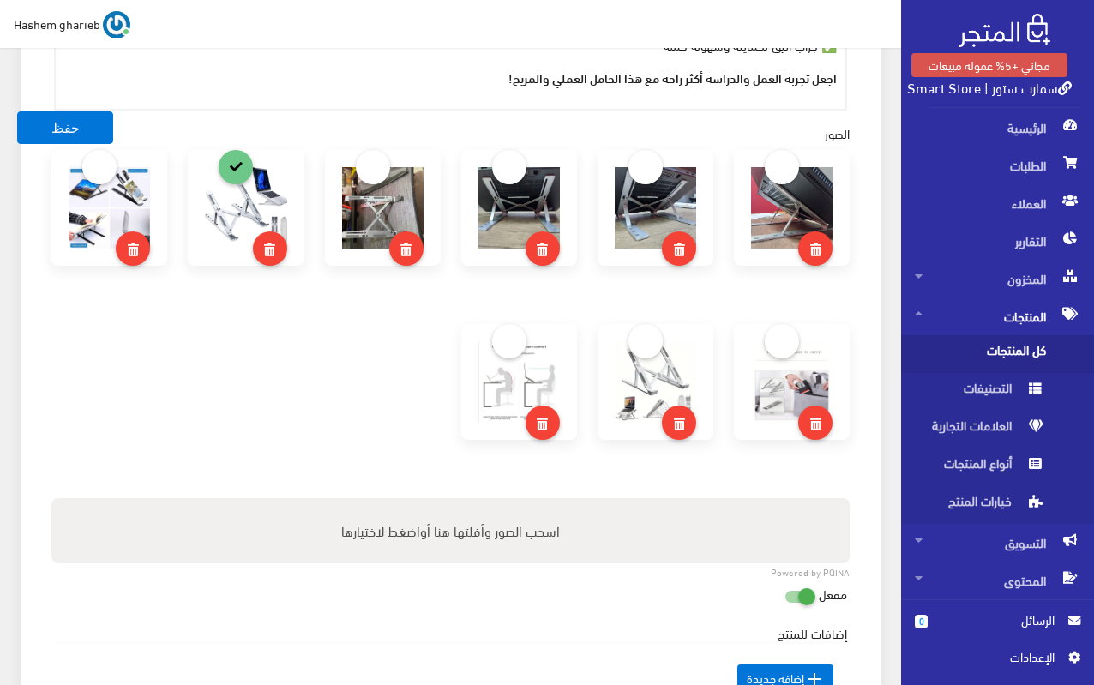
scroll to position [1029, 0]
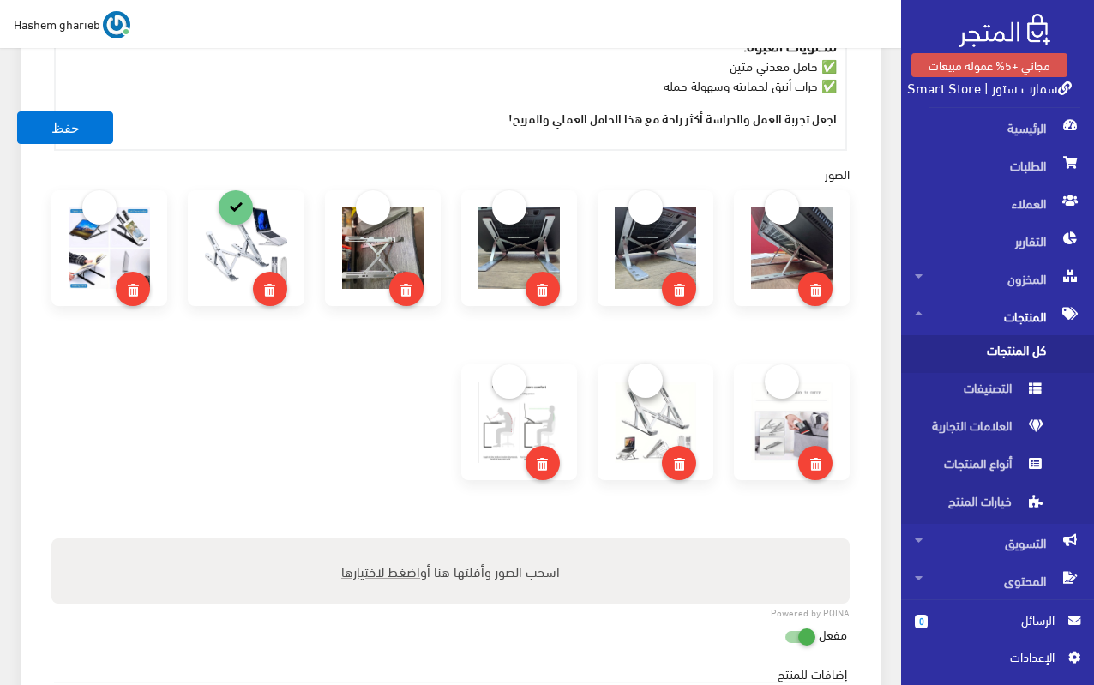
type input "حامل لابتوب وتابلت معدني 6 مستويات قابلة للتعديل"
click at [643, 363] on link at bounding box center [645, 380] width 34 height 34
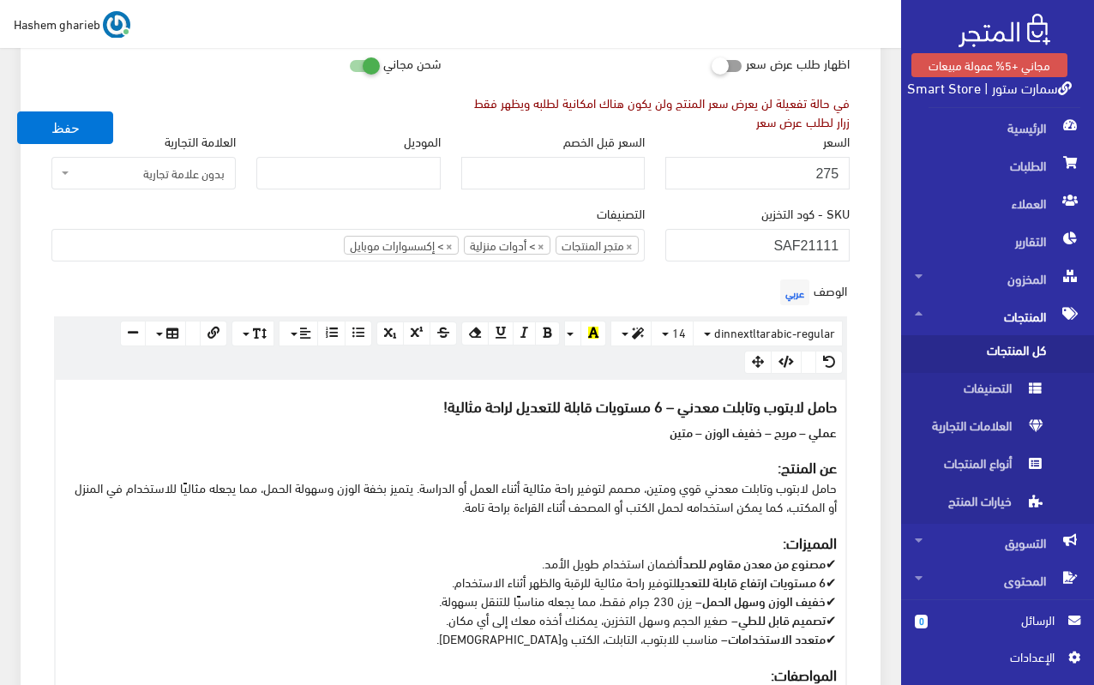
scroll to position [171, 0]
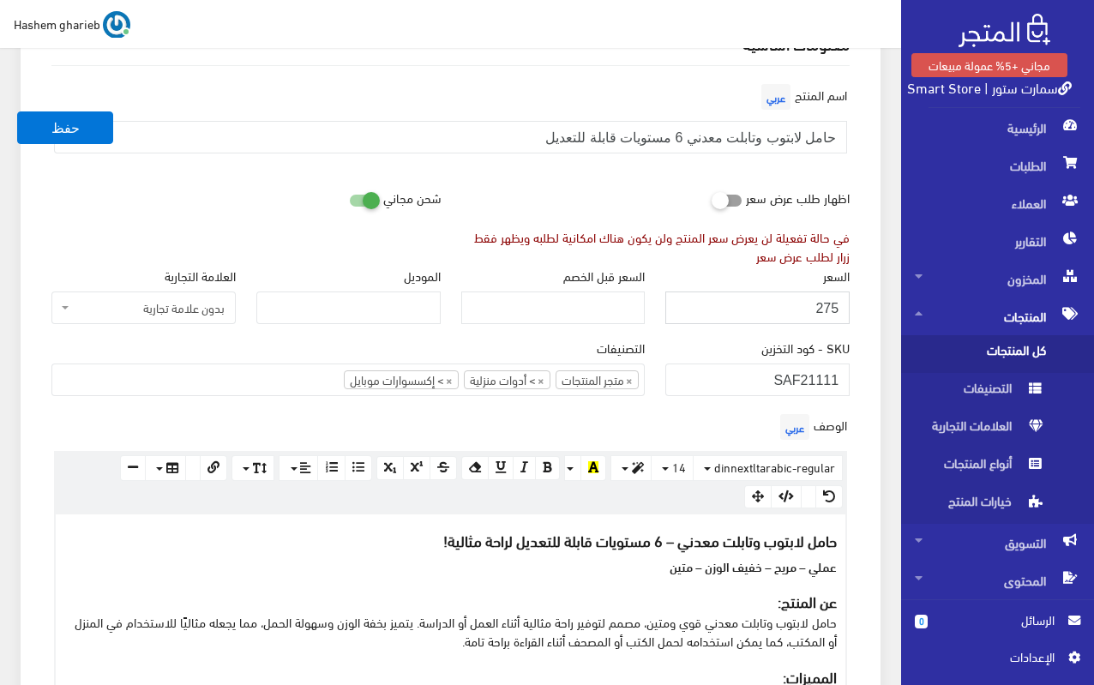
drag, startPoint x: 791, startPoint y: 313, endPoint x: 858, endPoint y: 309, distance: 66.9
click at [858, 309] on div "السعر 275" at bounding box center [757, 302] width 205 height 72
click at [790, 498] on icon "button" at bounding box center [785, 496] width 15 height 12
type input "295"
type textarea "<h3><span style="font-size: 18px; font-weight: bold;">حامل لابتوب وتابلت معدني …"
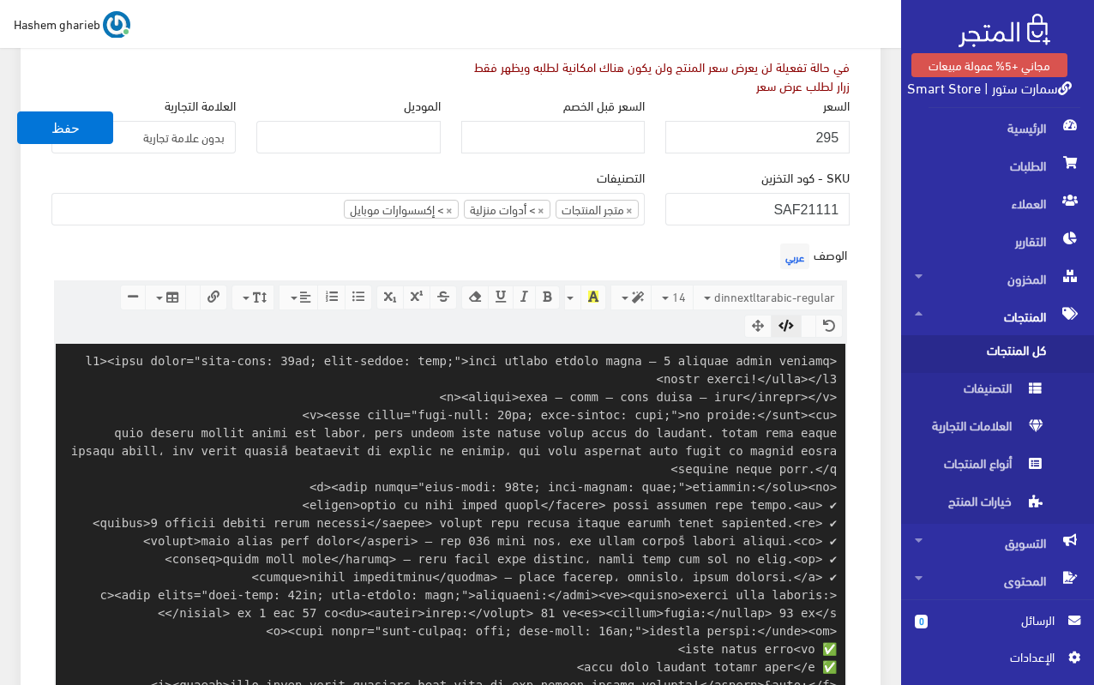
scroll to position [341, 0]
click at [788, 332] on icon "button" at bounding box center [785, 327] width 15 height 12
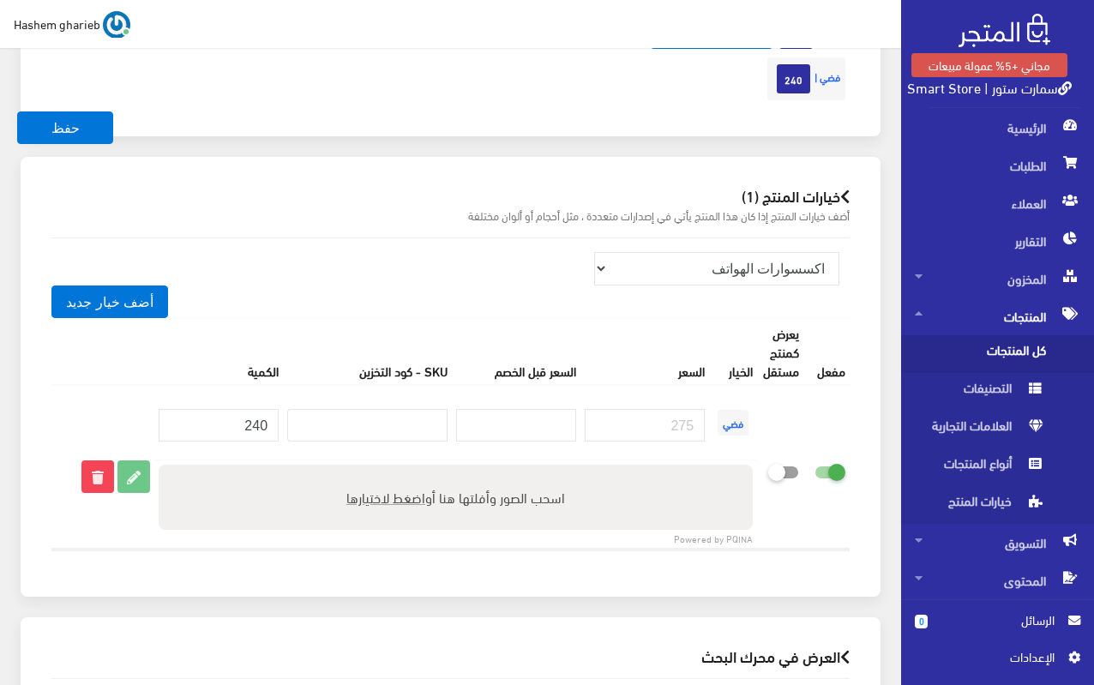
scroll to position [1970, 0]
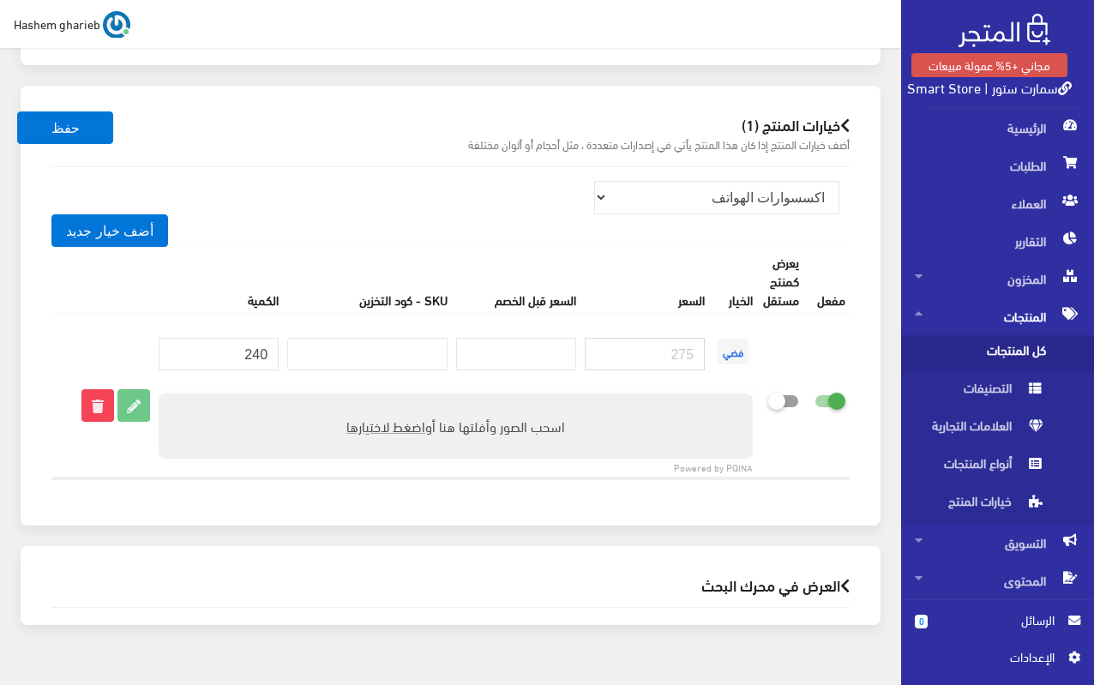
click at [667, 352] on input "number" at bounding box center [645, 354] width 120 height 33
type input "295"
drag, startPoint x: 228, startPoint y: 359, endPoint x: 279, endPoint y: 356, distance: 51.5
click at [279, 356] on td "240" at bounding box center [218, 351] width 129 height 75
click at [168, 499] on div "منتجات ترفيهية الكترونيات اكسسوارات الهواتف الصحة والجمال تحف ومقتنيات موضة وأز…" at bounding box center [450, 337] width 825 height 340
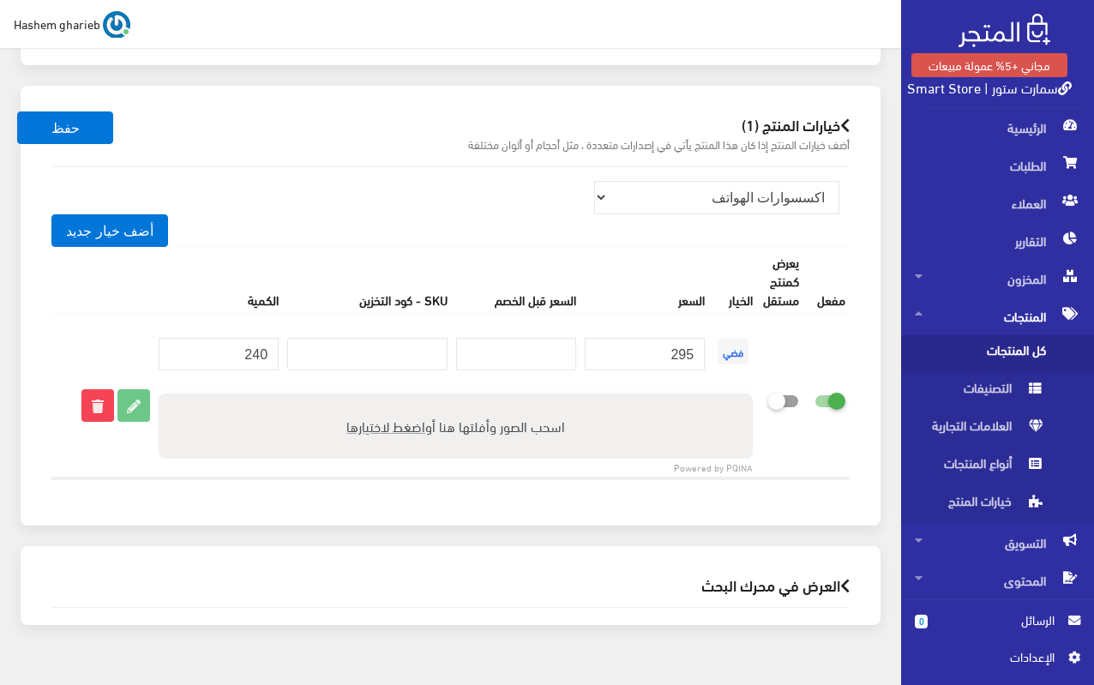
scroll to position [2004, 0]
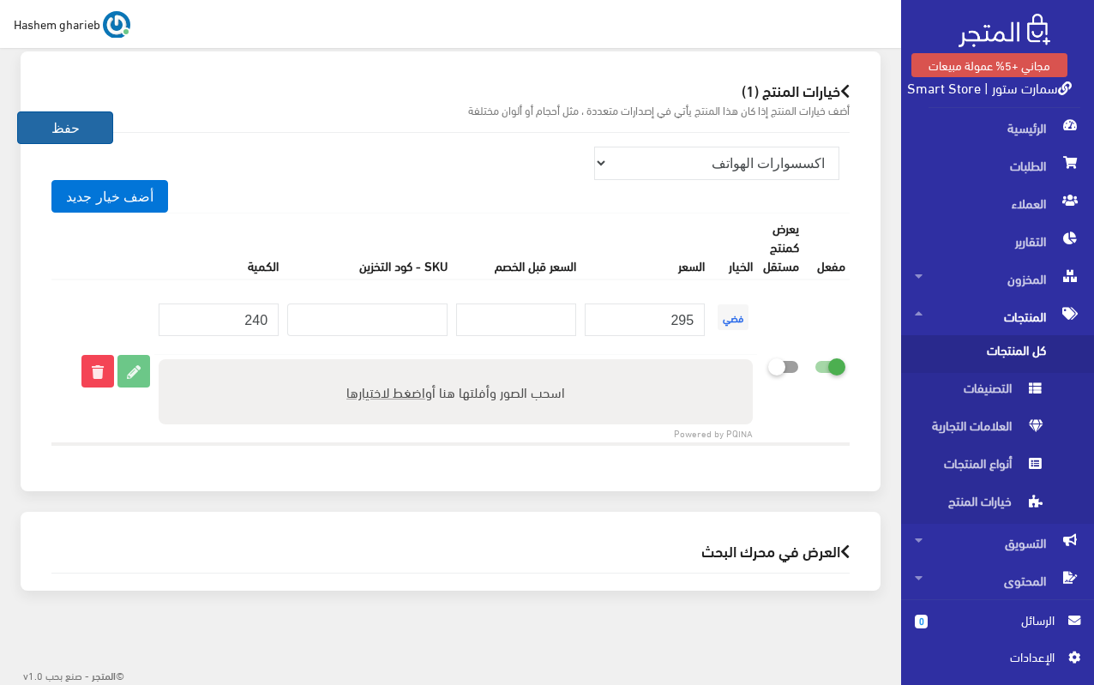
click at [62, 132] on button "حفظ" at bounding box center [65, 127] width 96 height 33
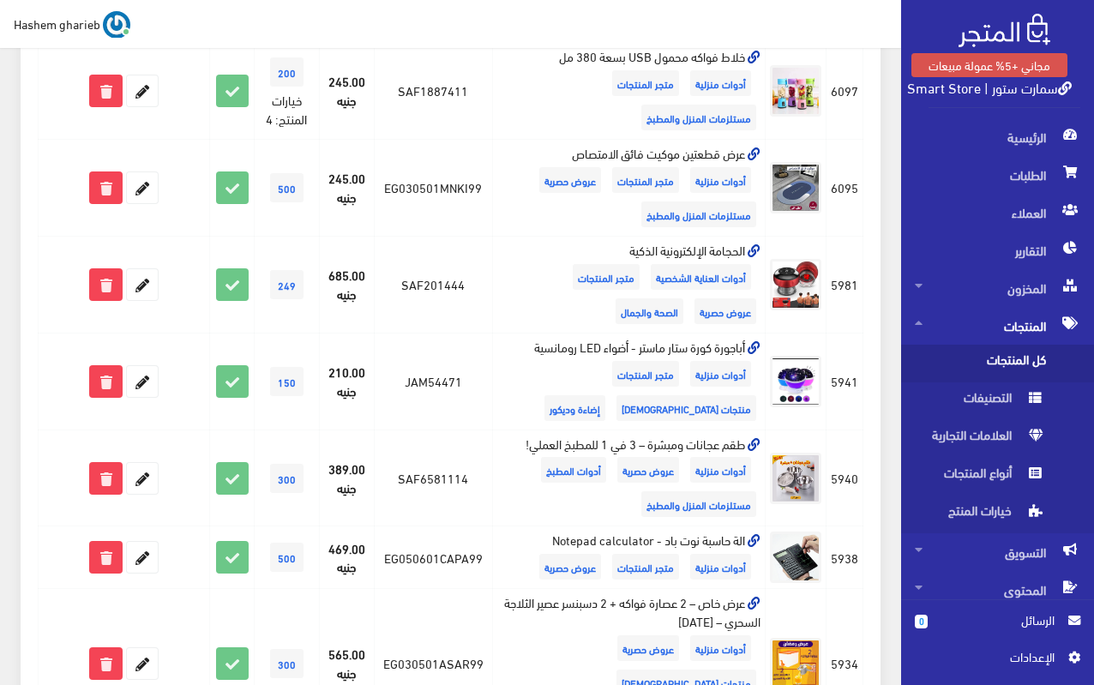
scroll to position [738, 0]
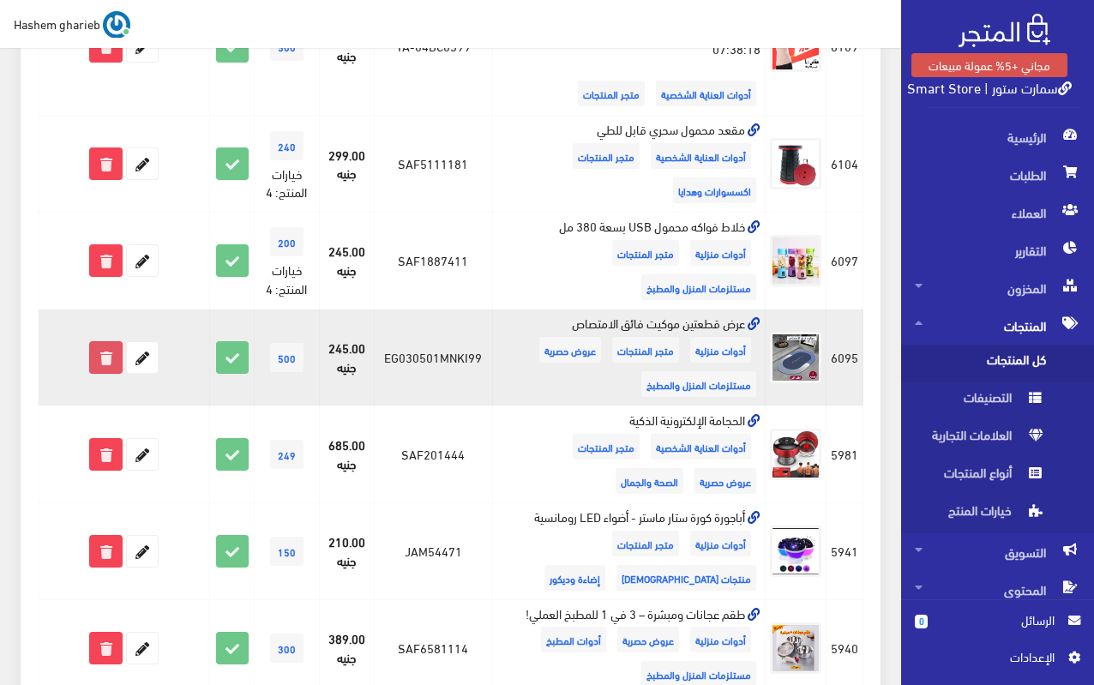
click at [107, 364] on icon at bounding box center [105, 357] width 31 height 31
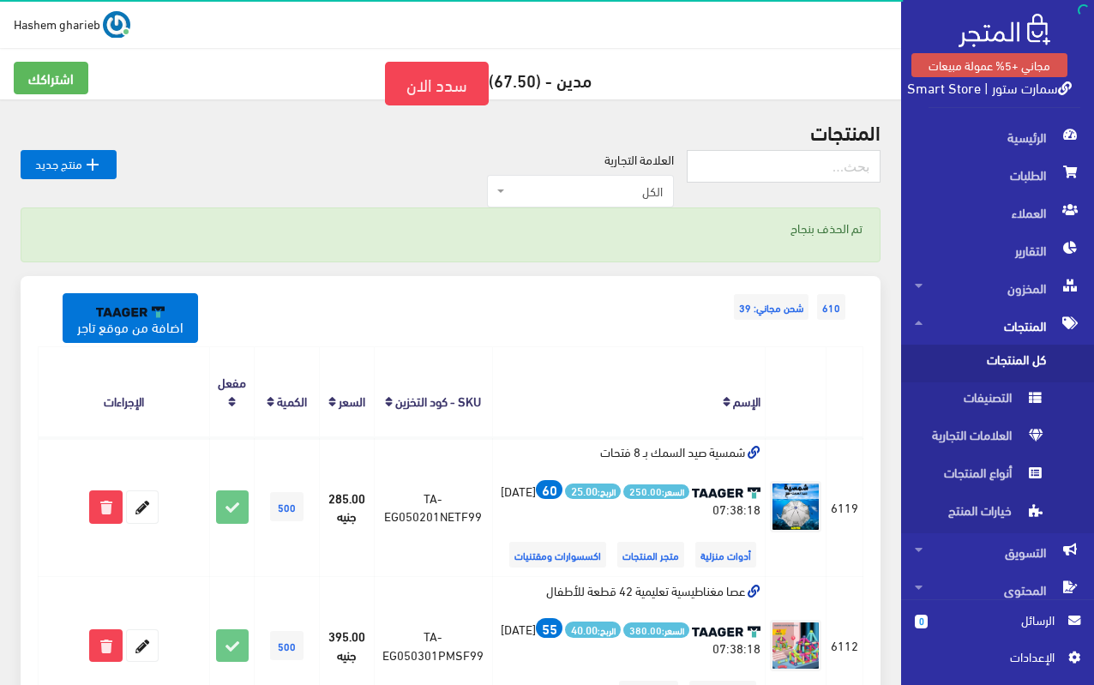
scroll to position [686, 0]
